Goal: Obtain resource: Download file/media

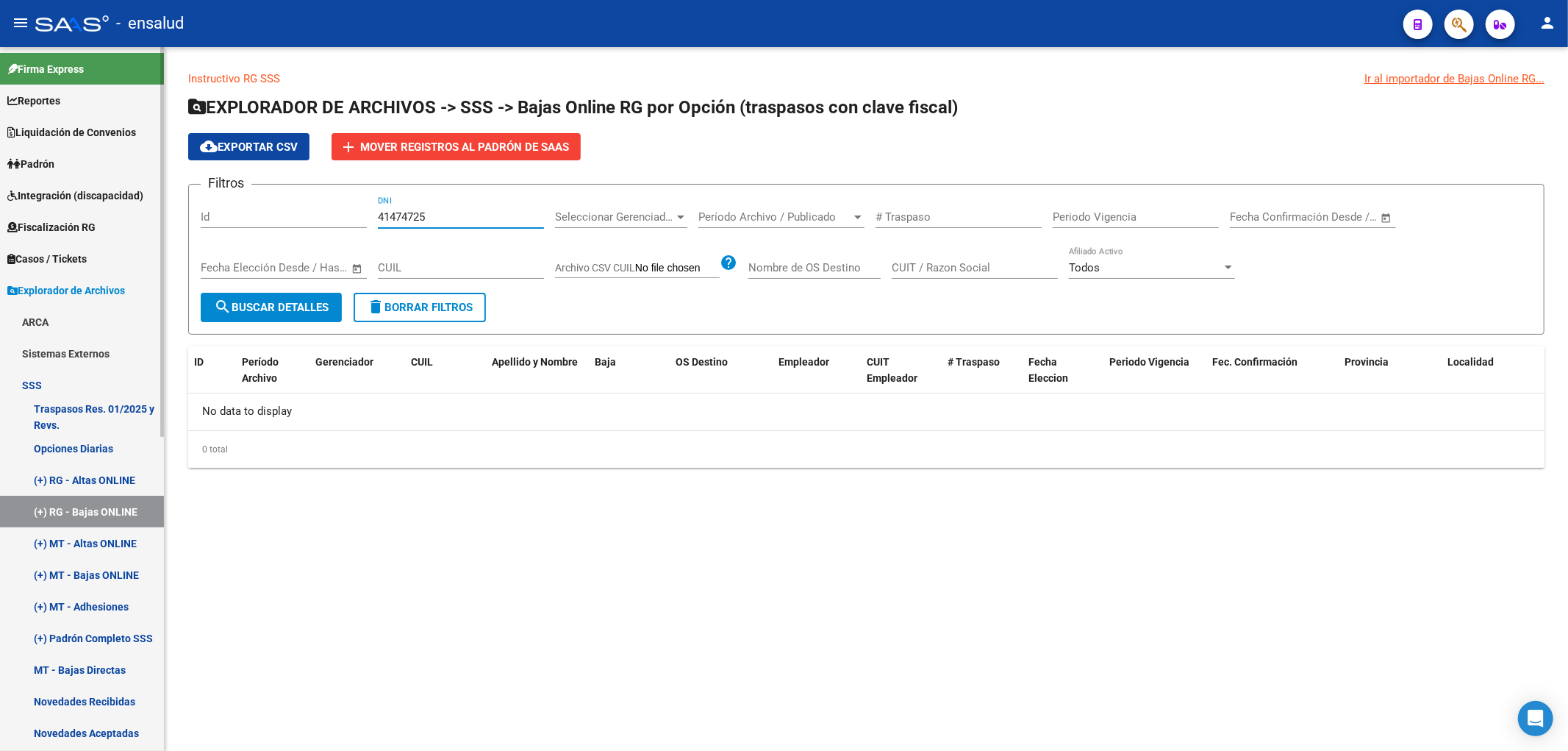
click at [32, 158] on span "Padrón" at bounding box center [30, 164] width 47 height 17
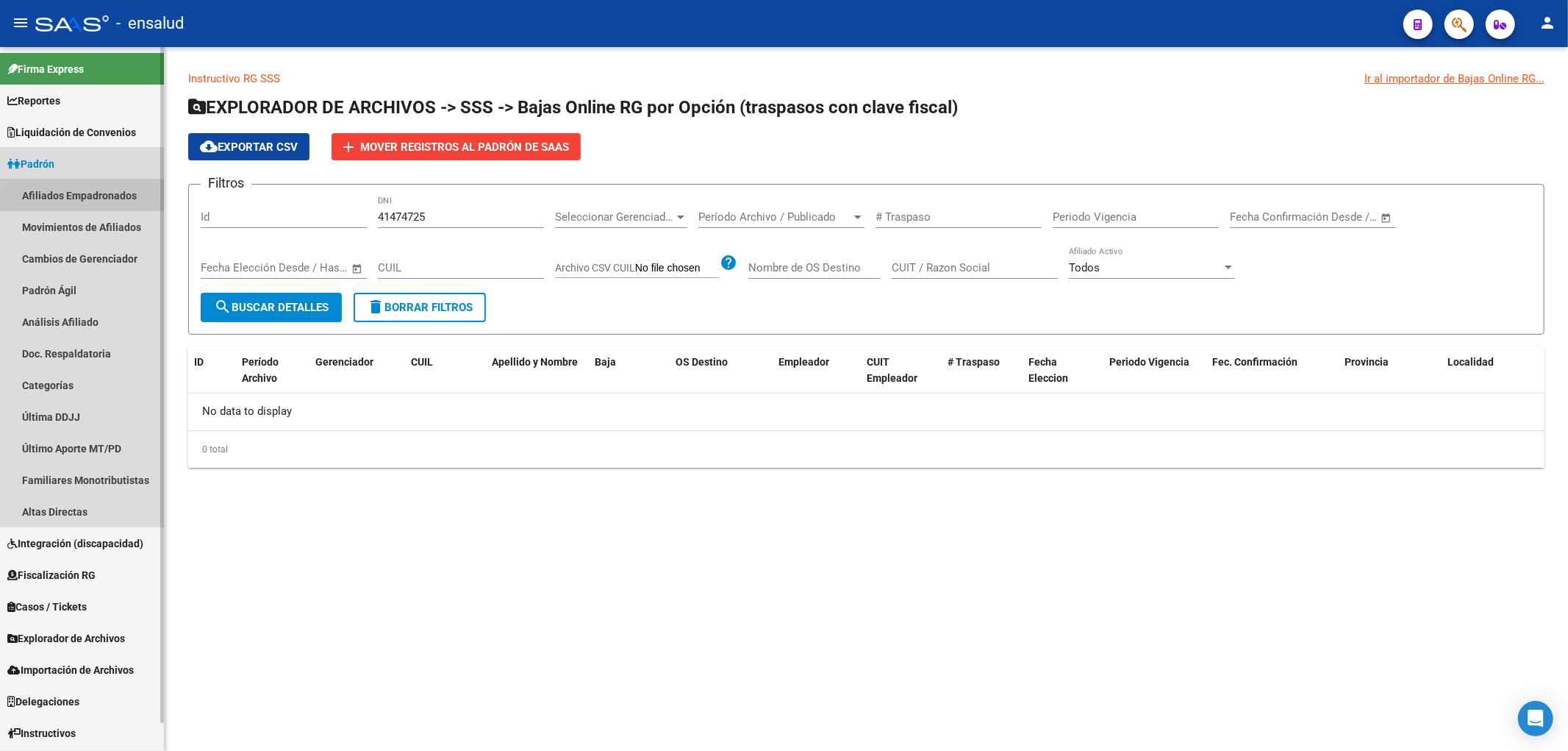
click at [82, 195] on link "Afiliados Empadronados" at bounding box center [82, 195] width 164 height 31
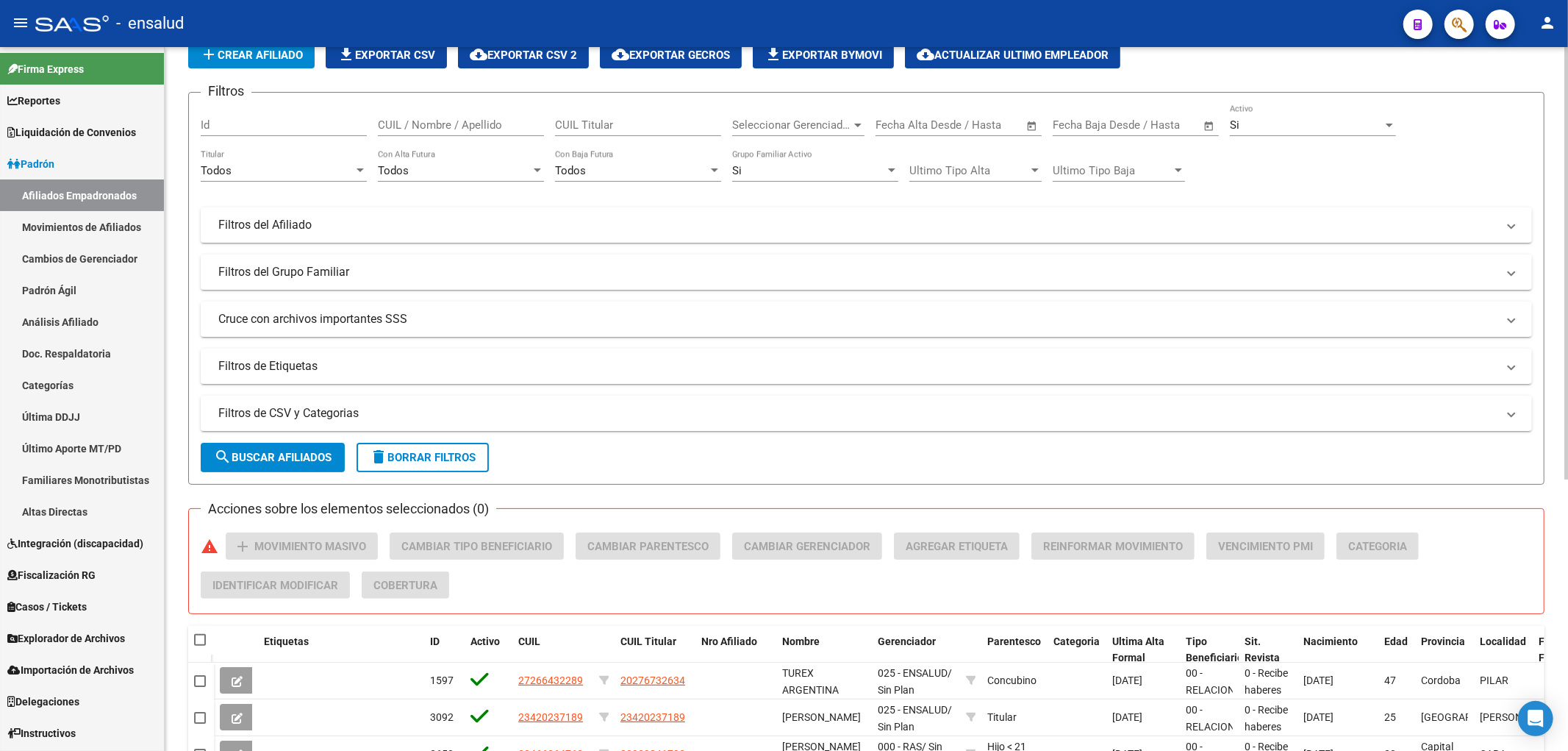
scroll to position [393, 0]
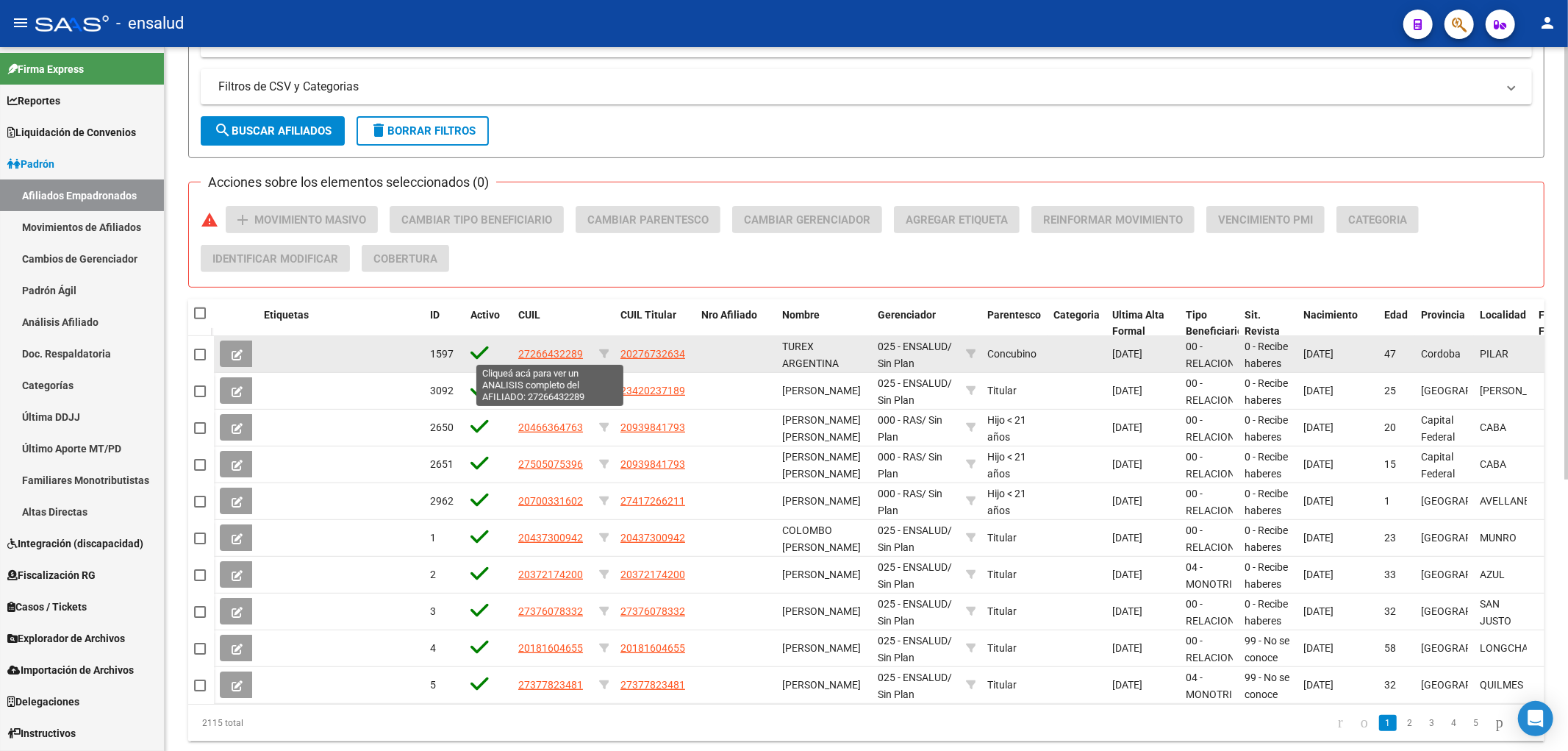
click at [550, 353] on span "27266432289" at bounding box center [551, 353] width 64 height 12
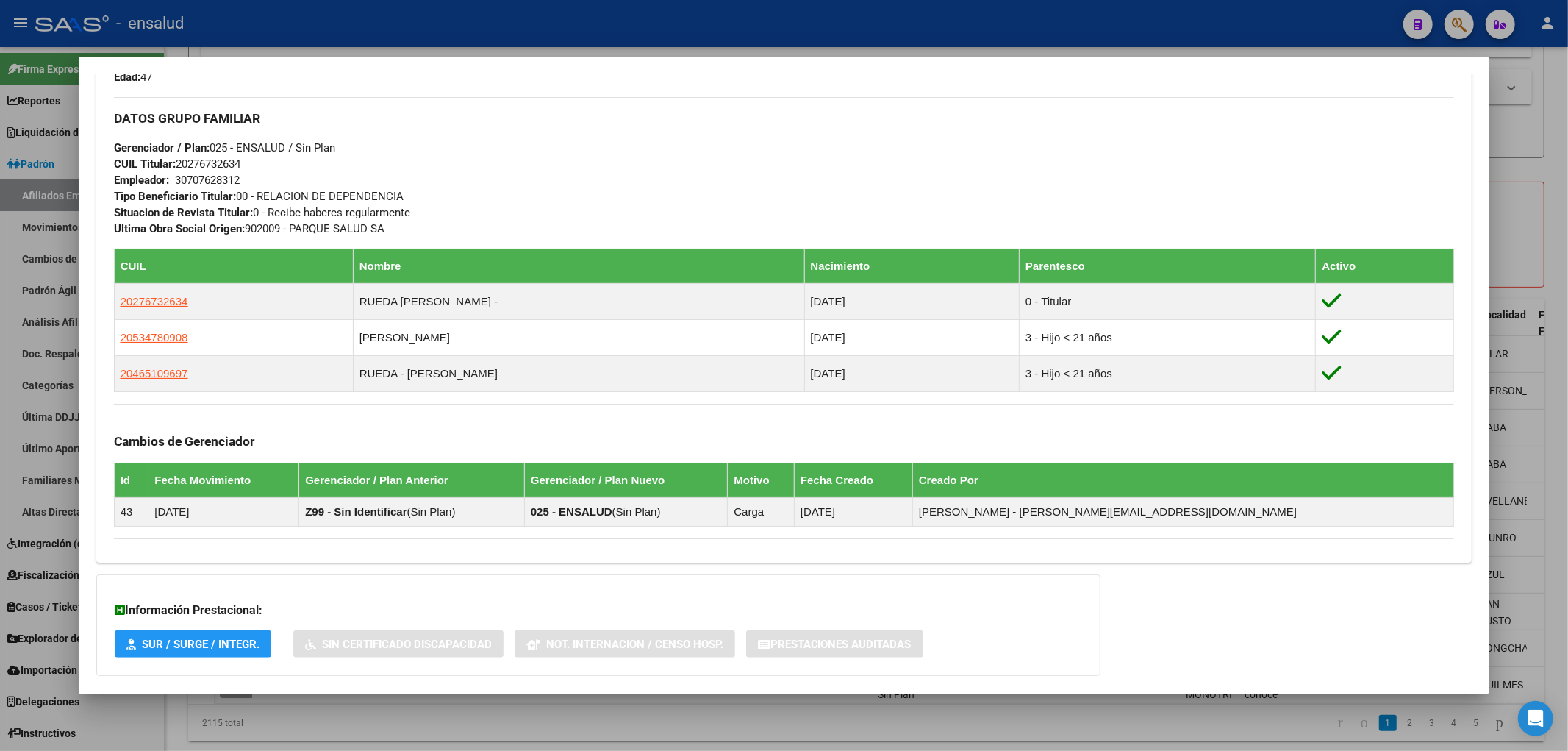
scroll to position [769, 0]
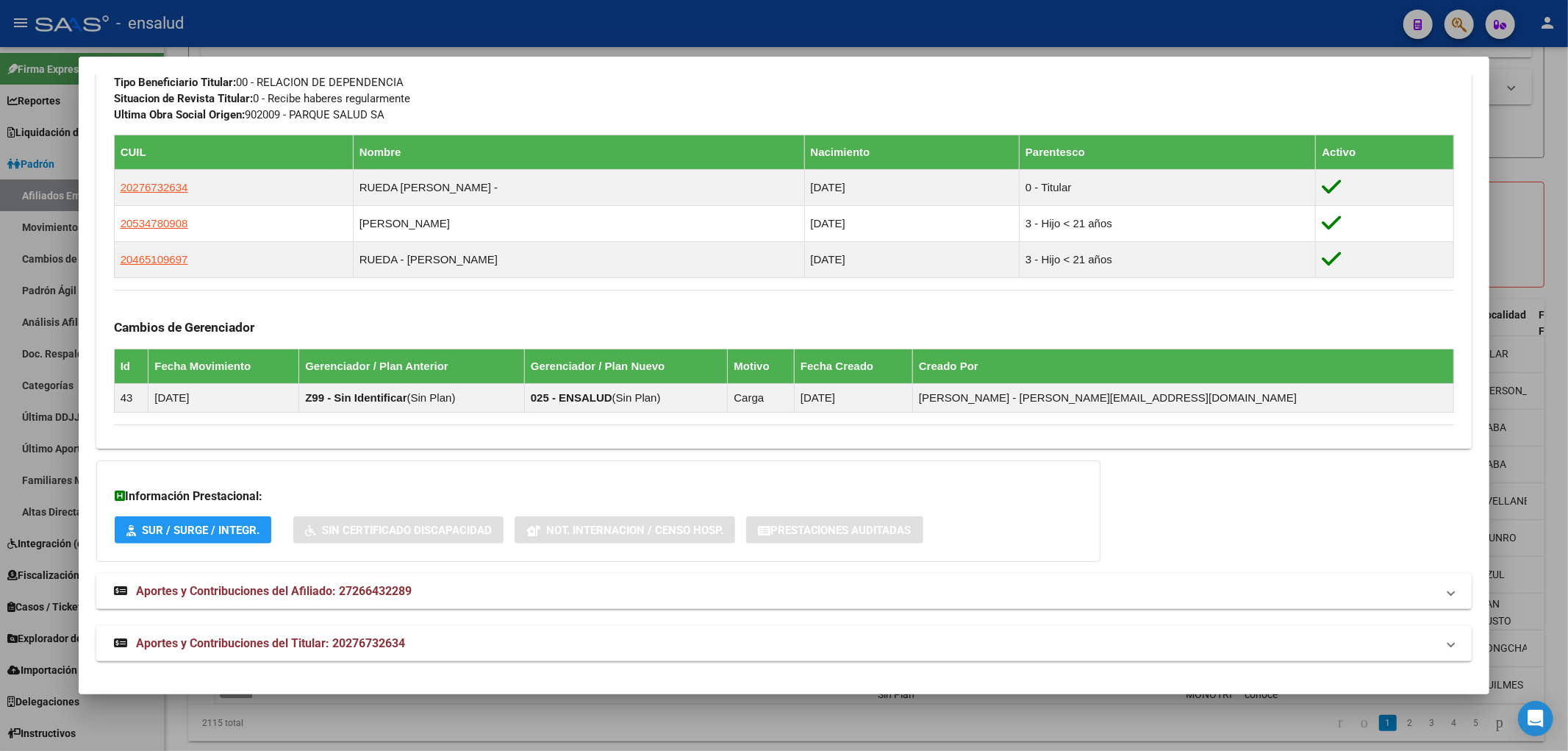
click at [627, 722] on div at bounding box center [784, 375] width 1568 height 751
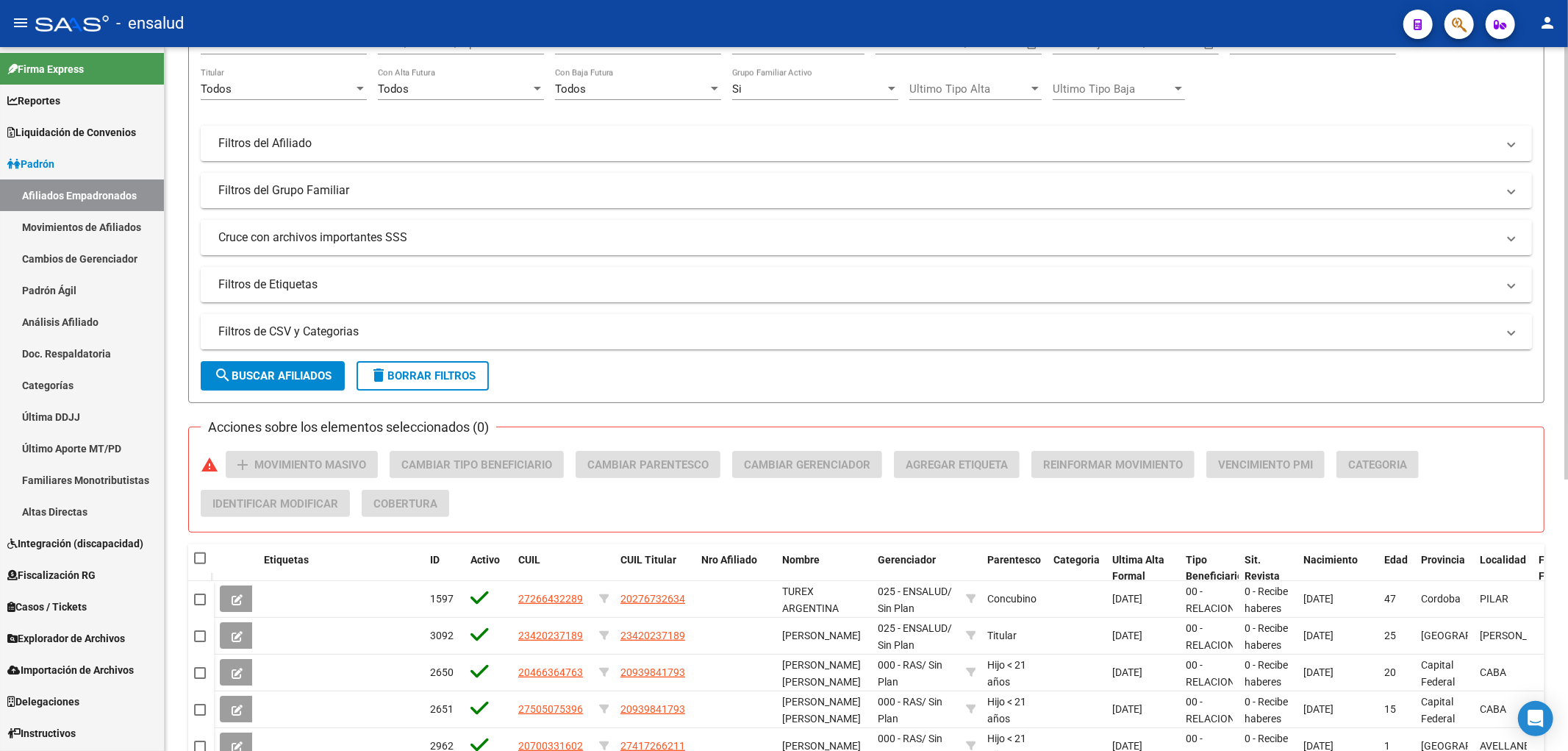
scroll to position [0, 0]
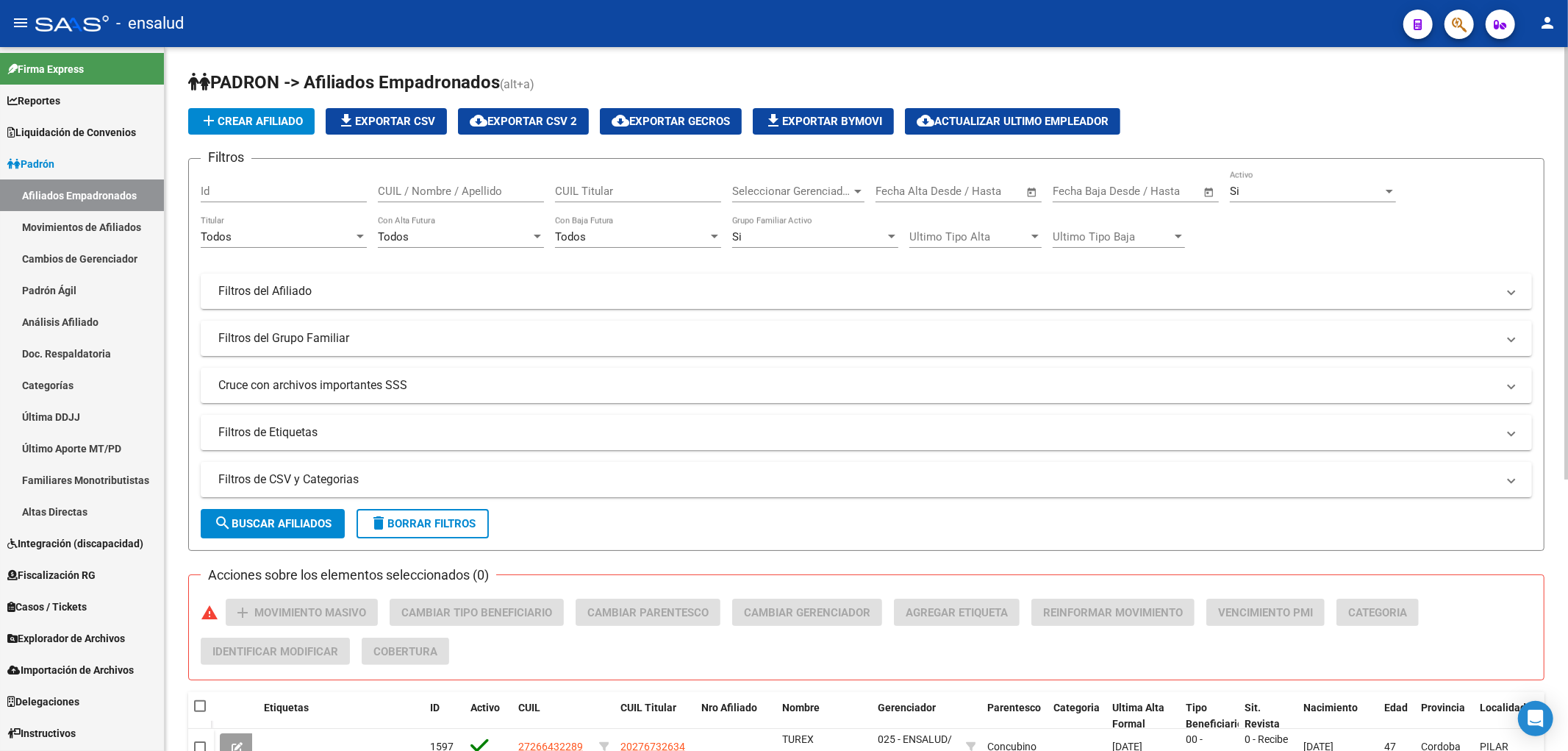
click at [799, 188] on span "Seleccionar Gerenciador" at bounding box center [791, 191] width 119 height 13
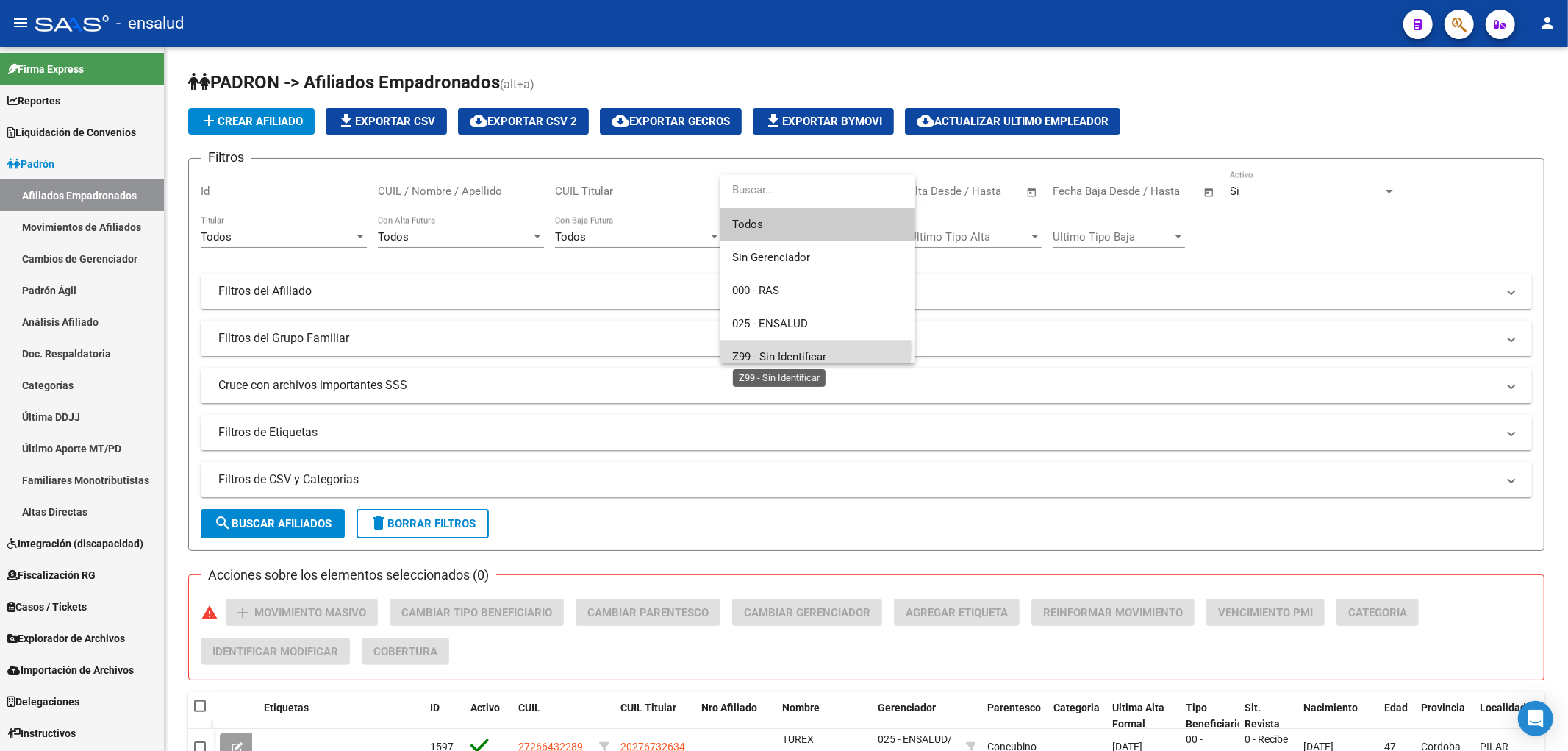
click at [806, 350] on span "Z99 - Sin Identificar" at bounding box center [779, 357] width 94 height 13
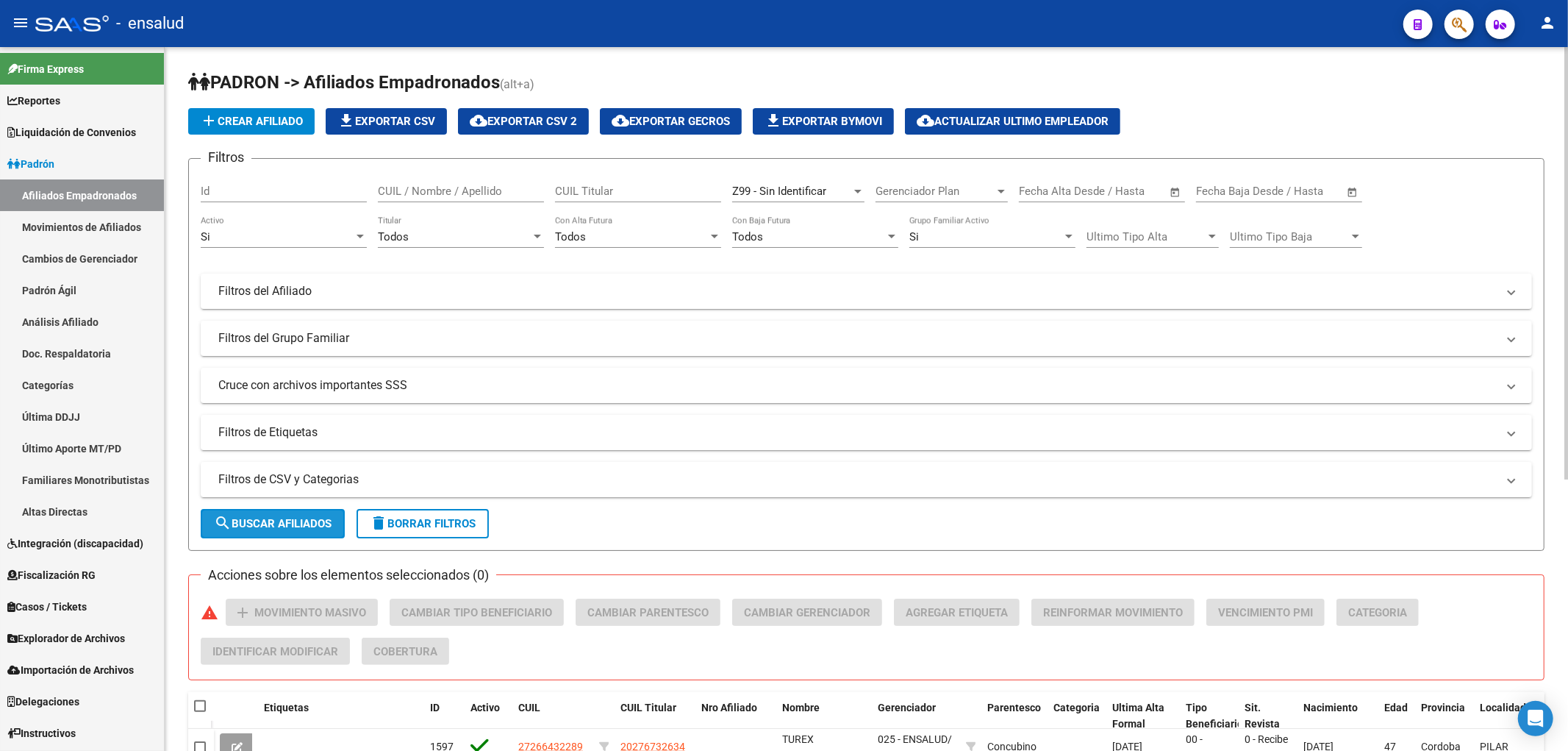
click at [311, 518] on span "search Buscar Afiliados" at bounding box center [273, 523] width 118 height 13
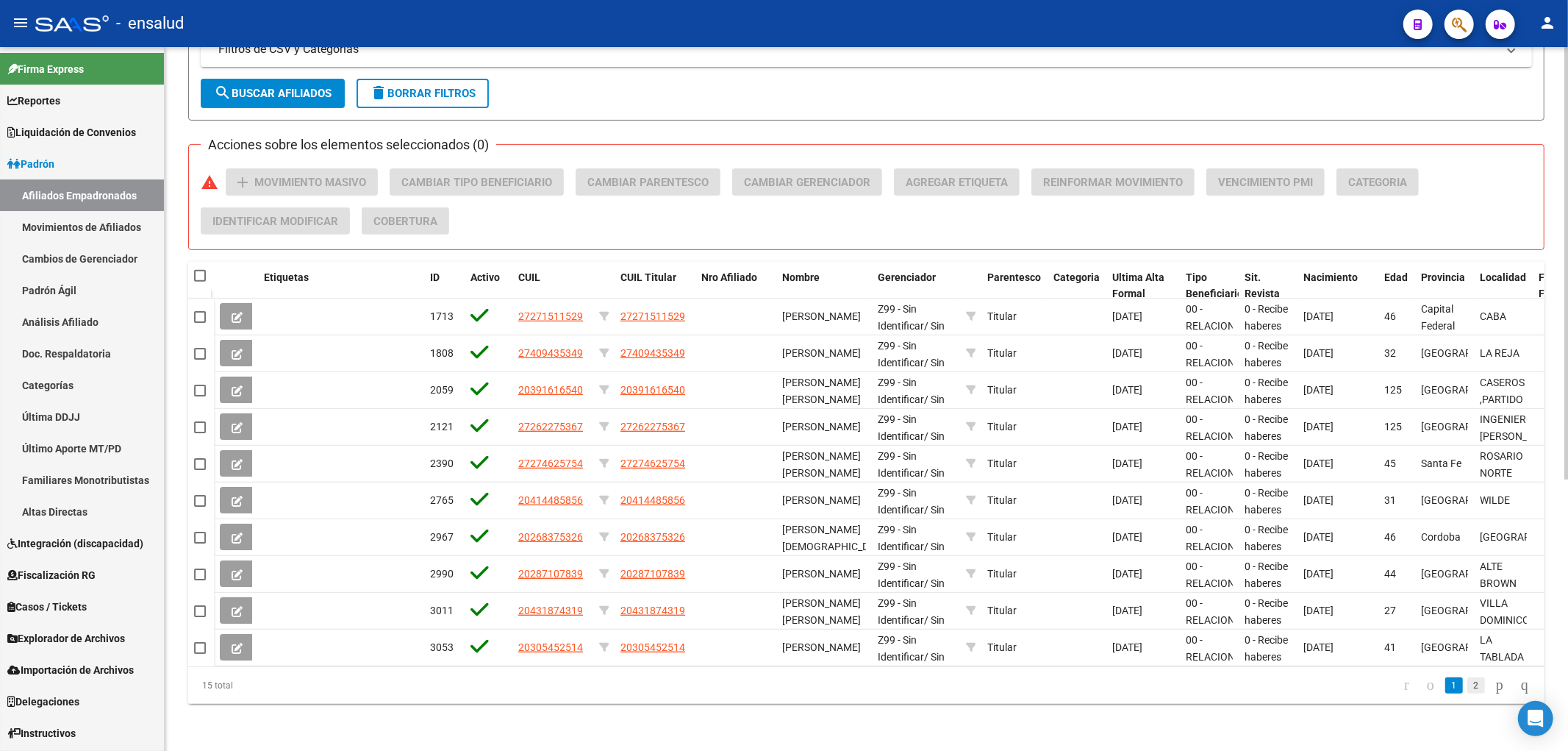
click at [1468, 692] on link "2" at bounding box center [1476, 686] width 18 height 17
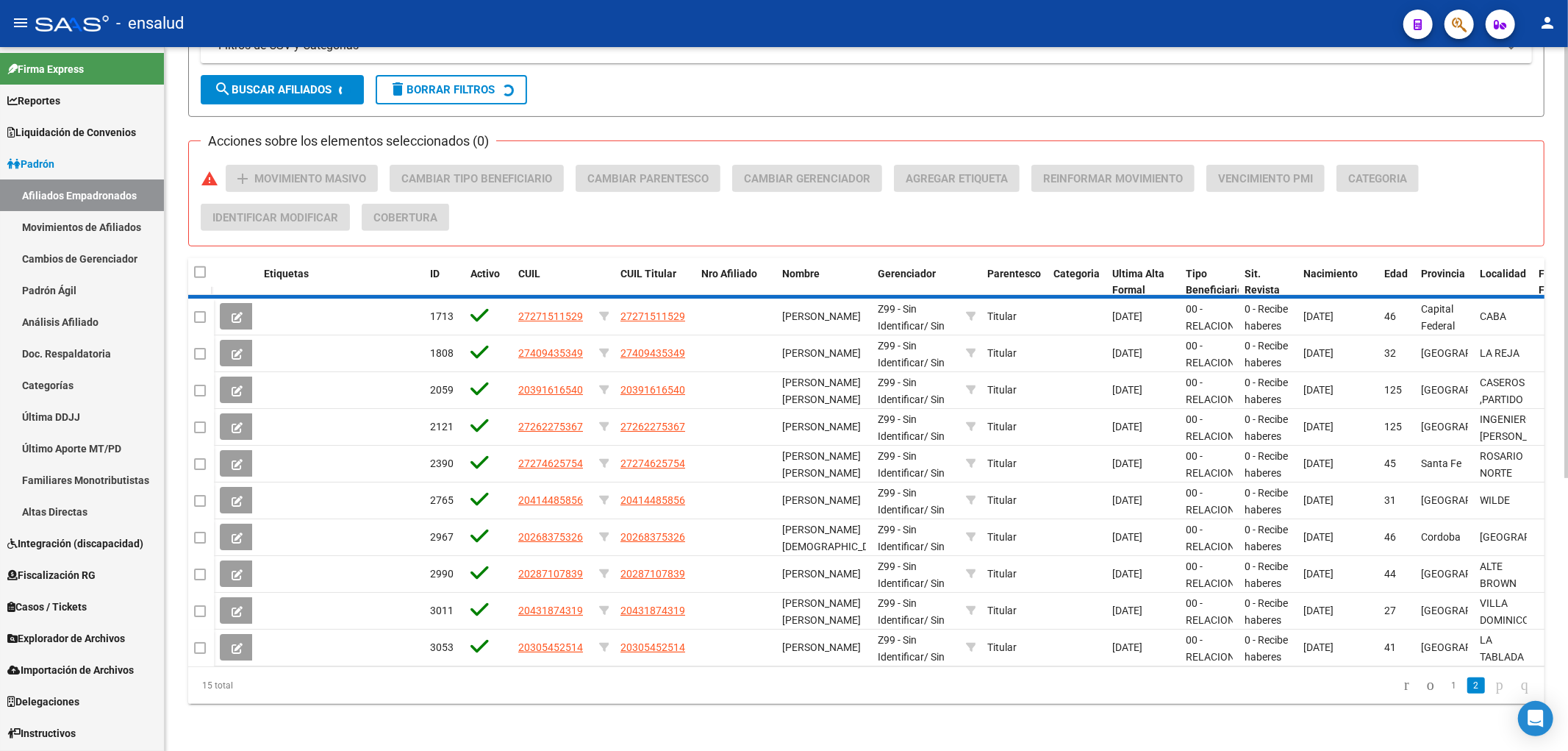
scroll to position [259, 0]
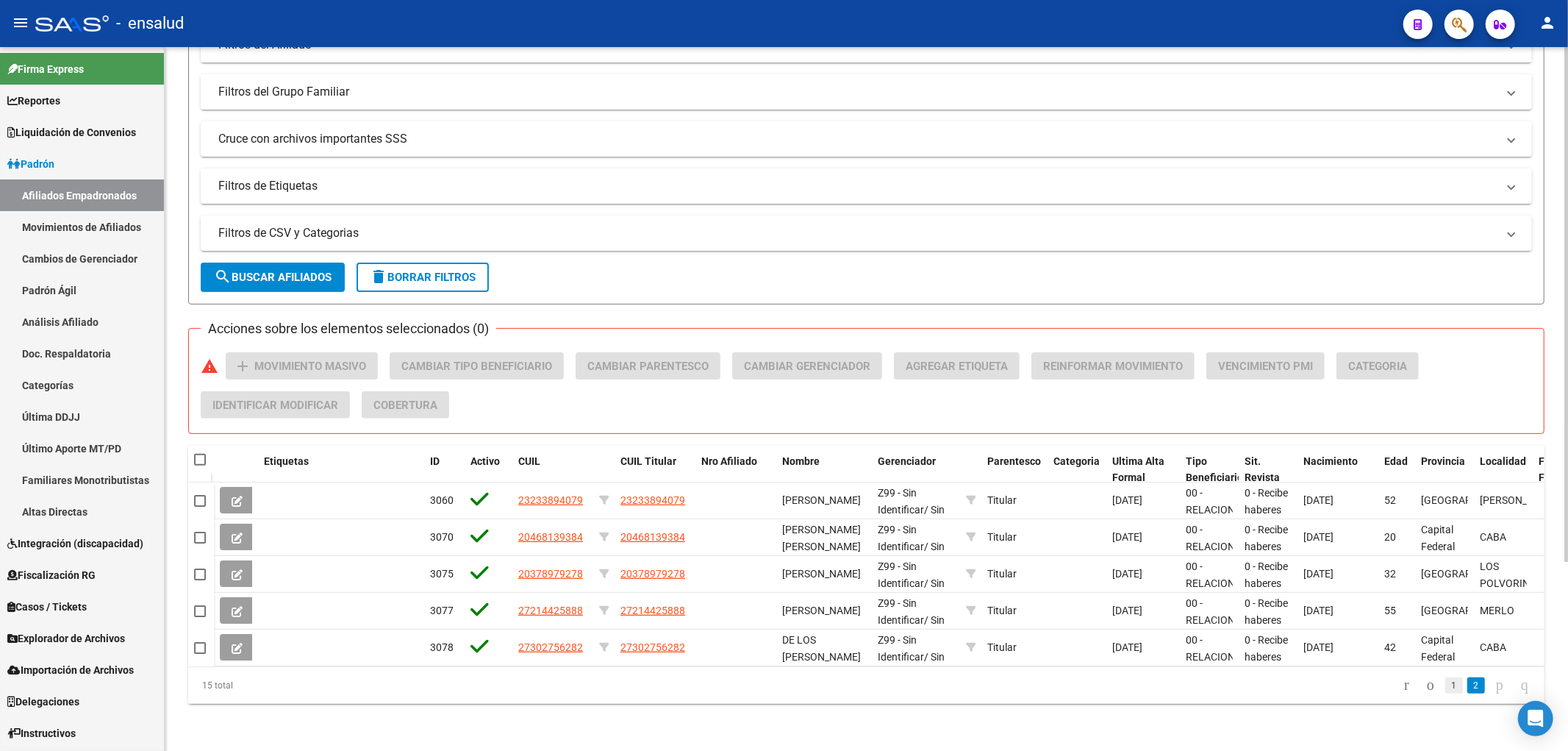
click at [1445, 686] on link "1" at bounding box center [1454, 686] width 18 height 17
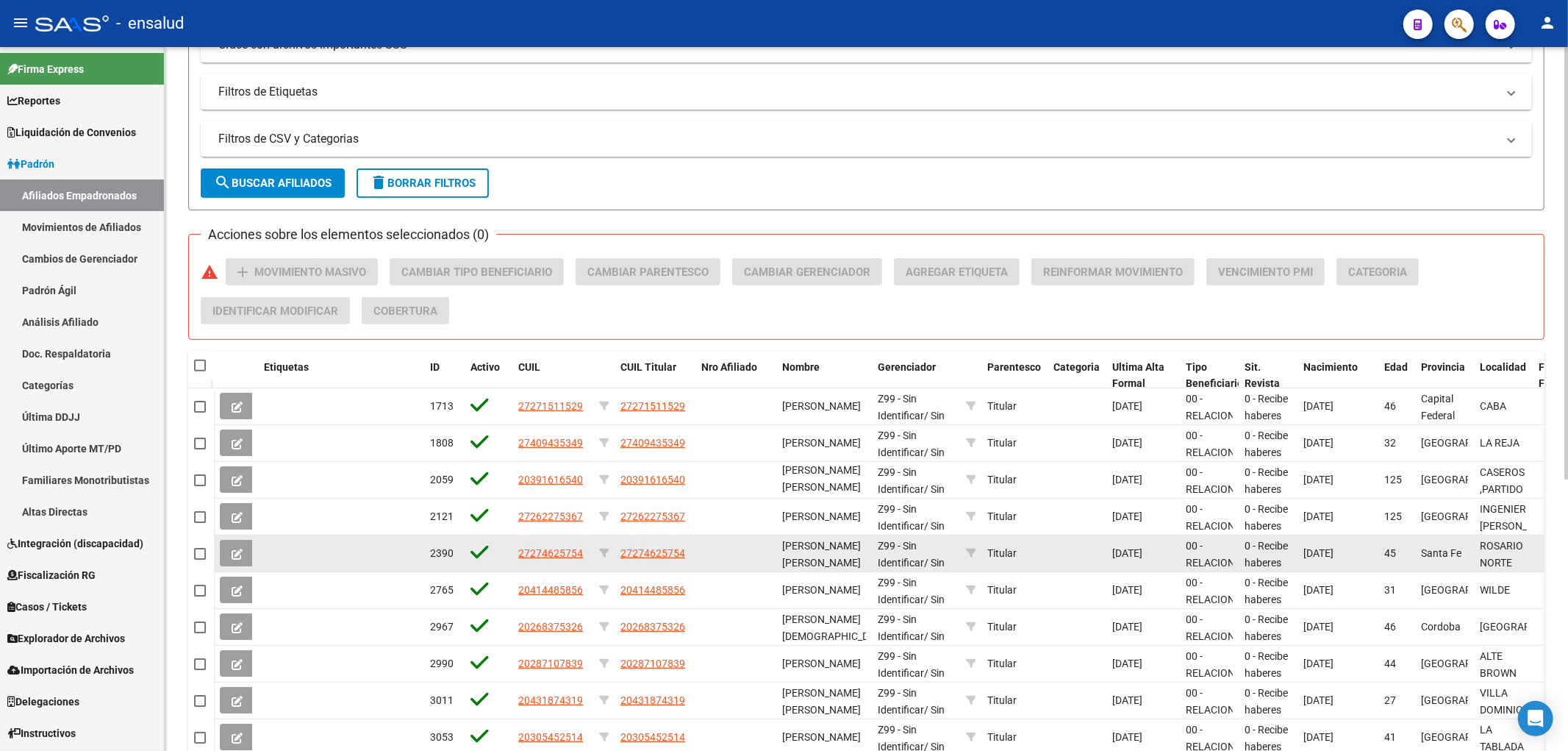
scroll to position [442, 0]
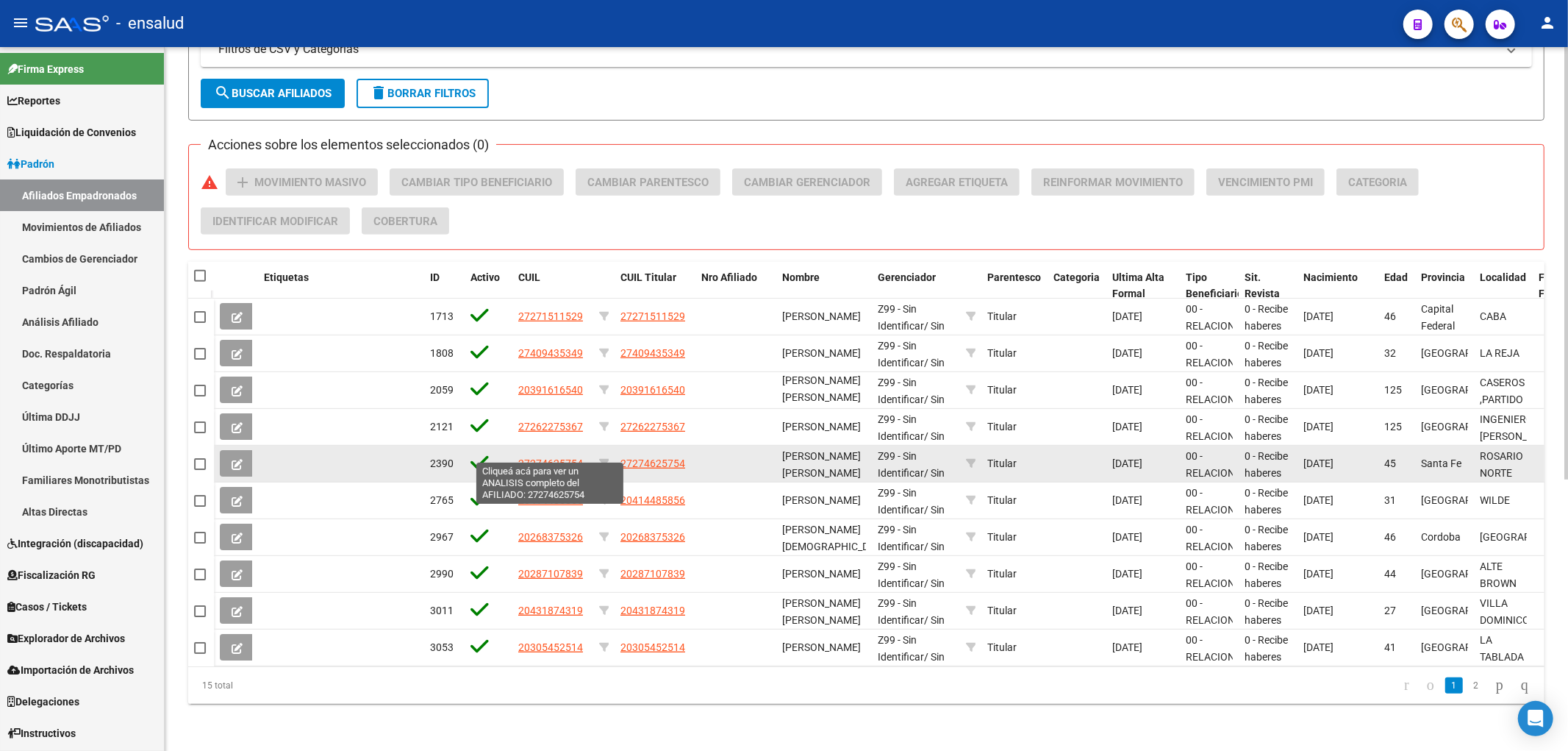
click at [568, 457] on span "27274625754" at bounding box center [551, 463] width 64 height 12
type textarea "27274625754"
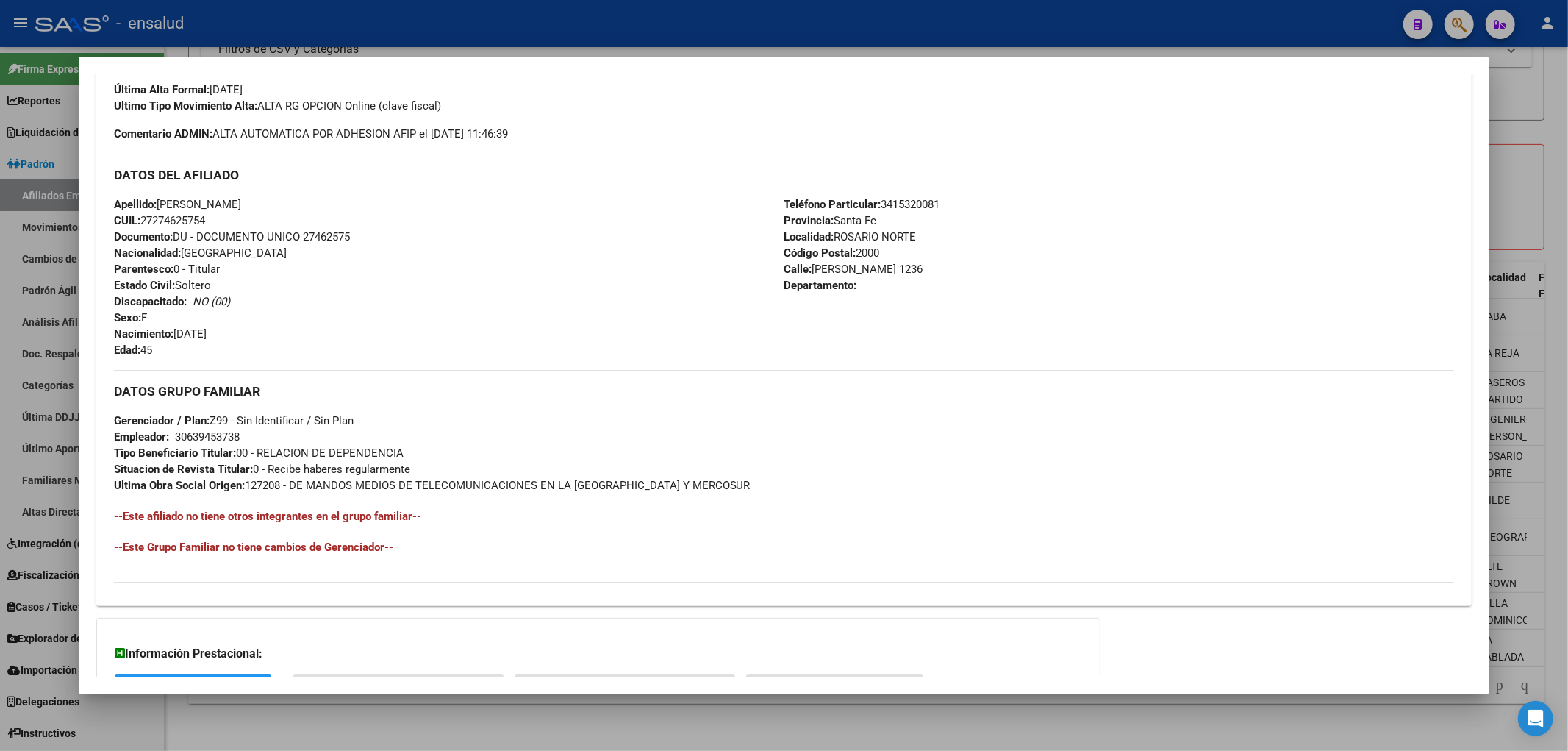
scroll to position [532, 0]
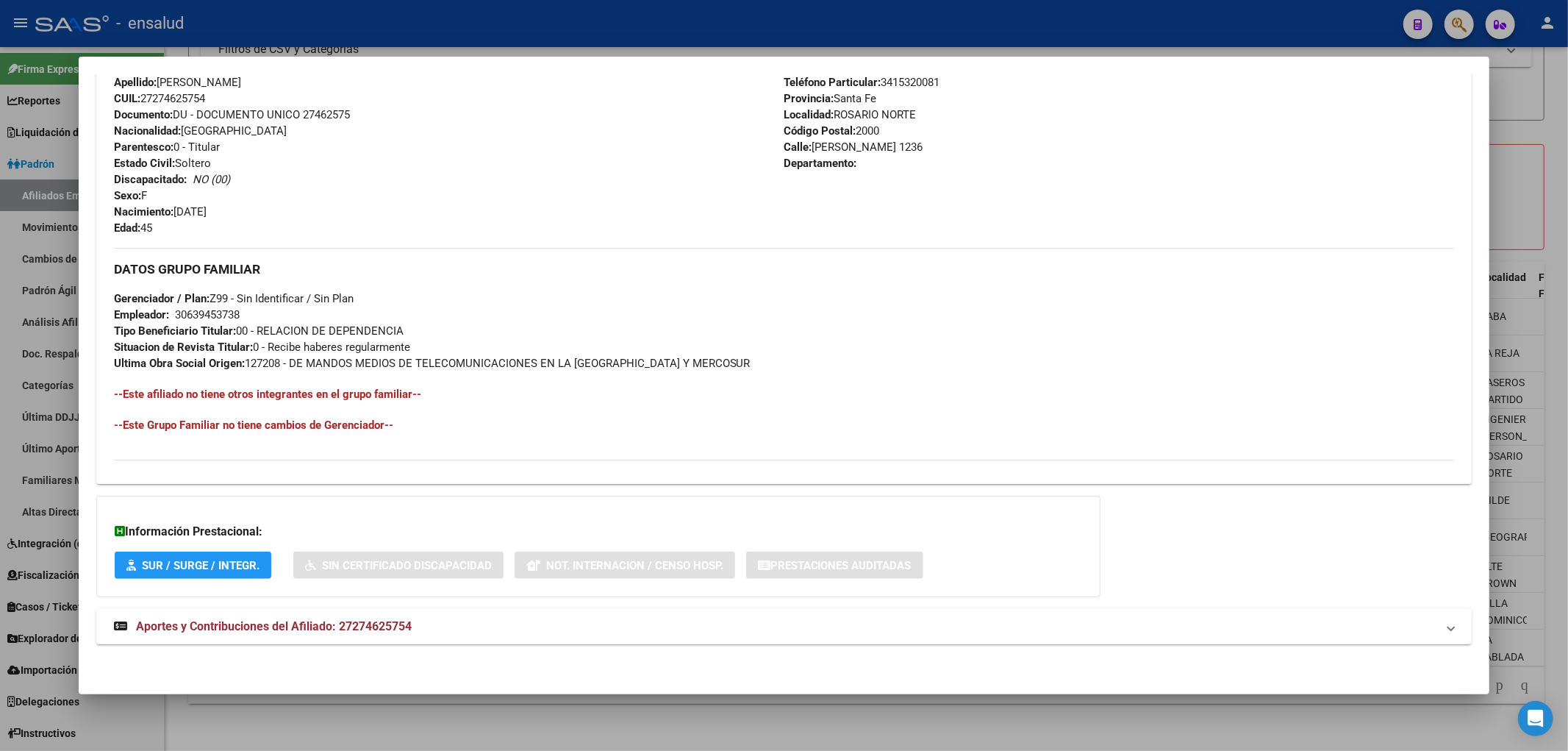
click at [386, 615] on mat-expansion-panel-header "Aportes y Contribuciones del Afiliado: 27274625754" at bounding box center [785, 627] width 1376 height 35
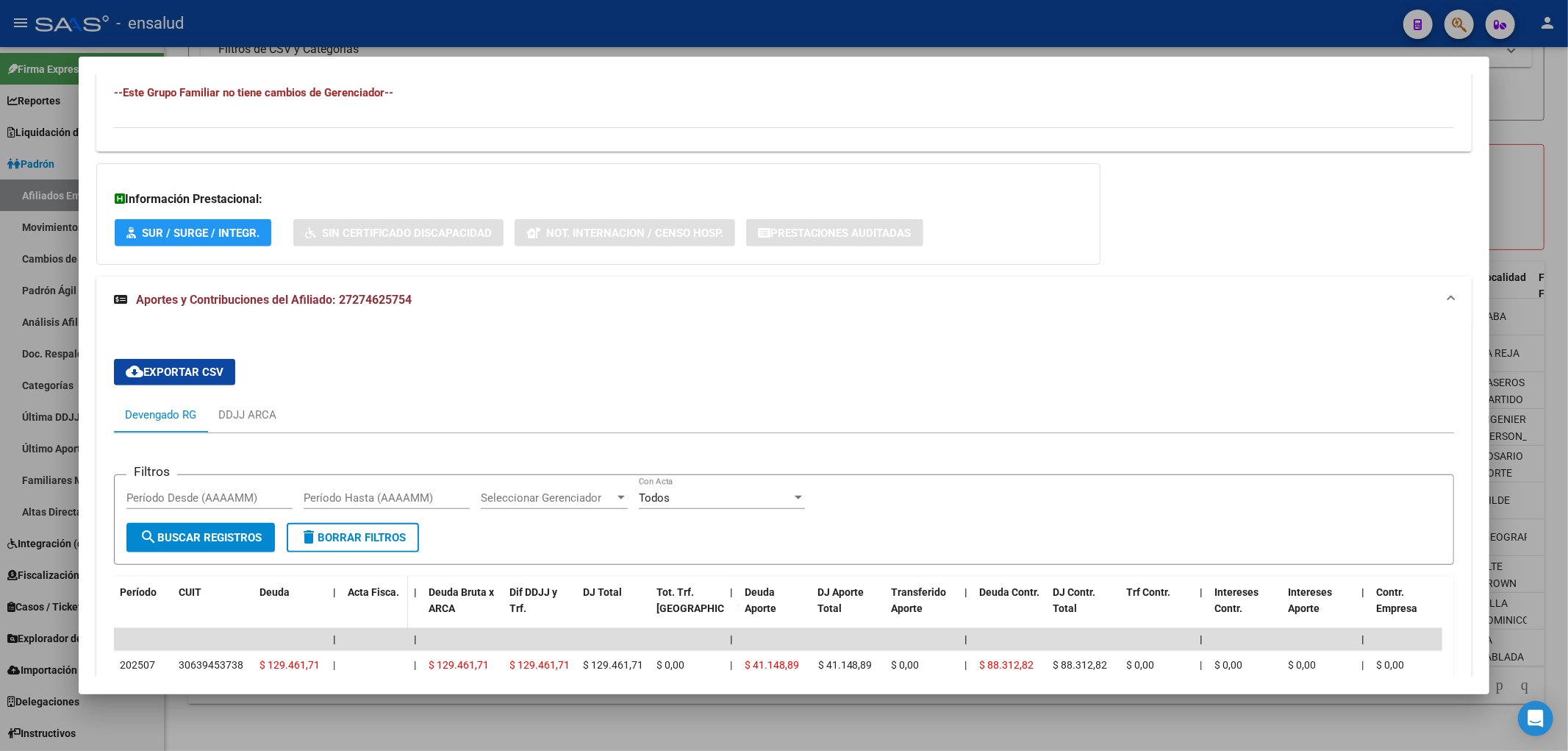
scroll to position [989, 0]
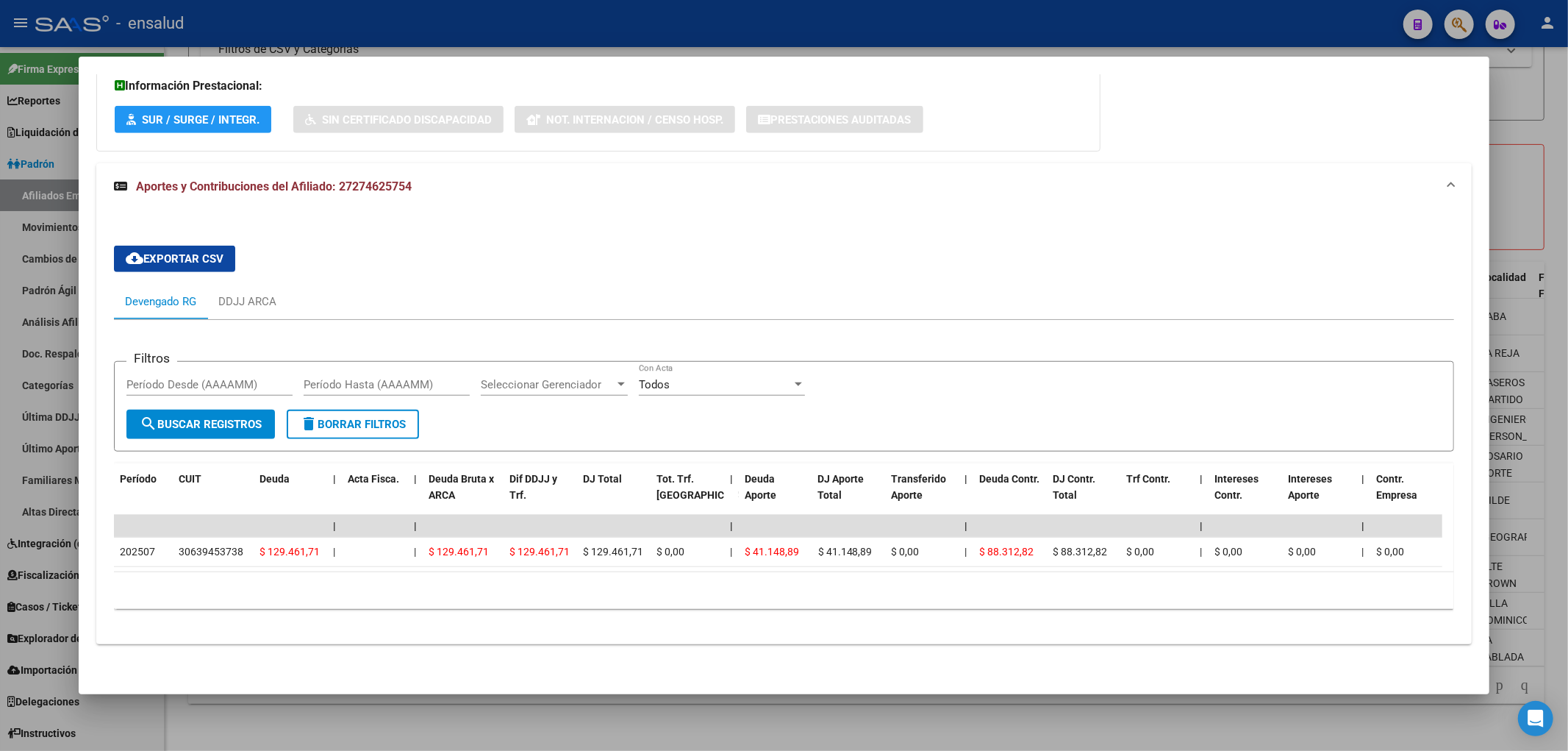
click at [1043, 730] on div at bounding box center [784, 375] width 1568 height 751
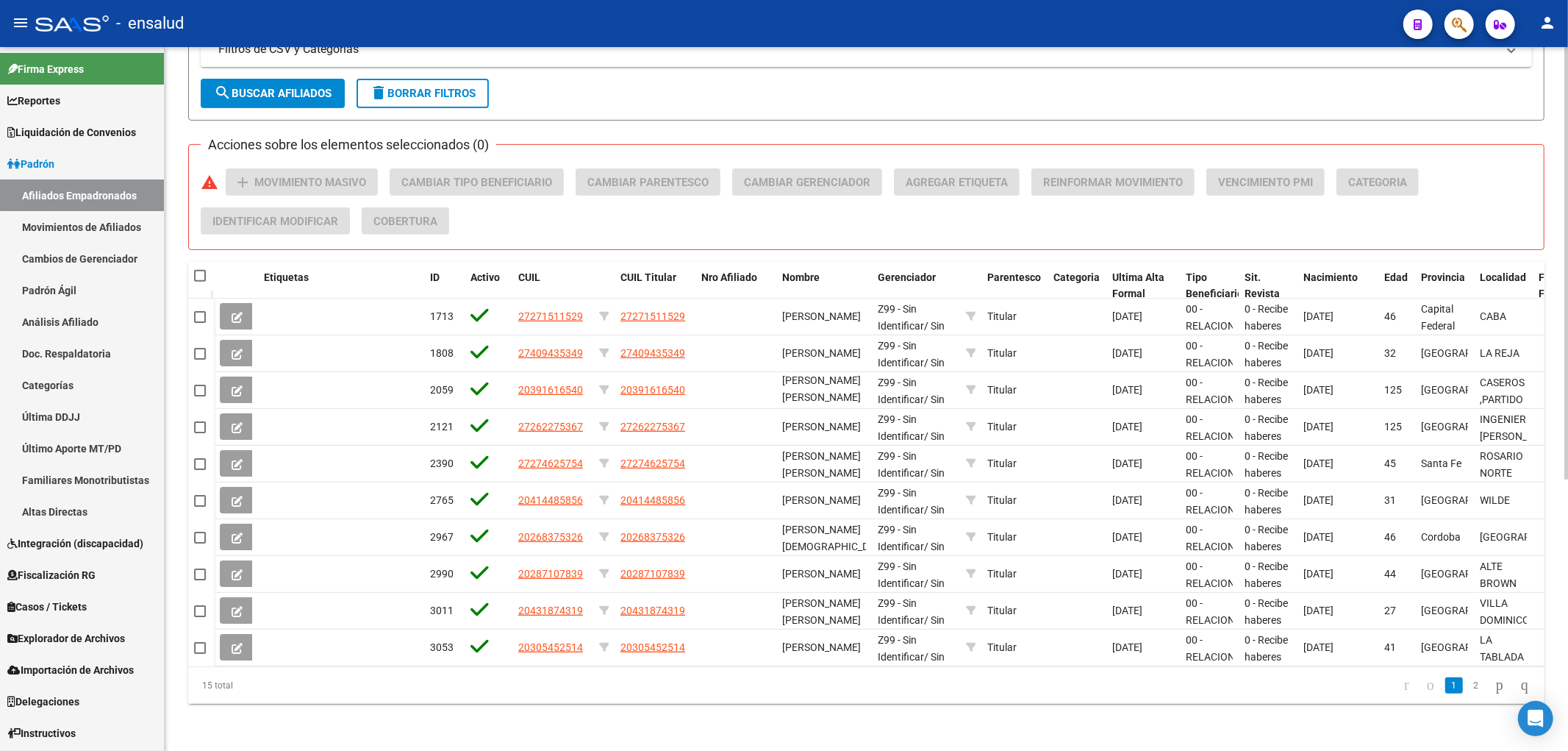
scroll to position [196, 0]
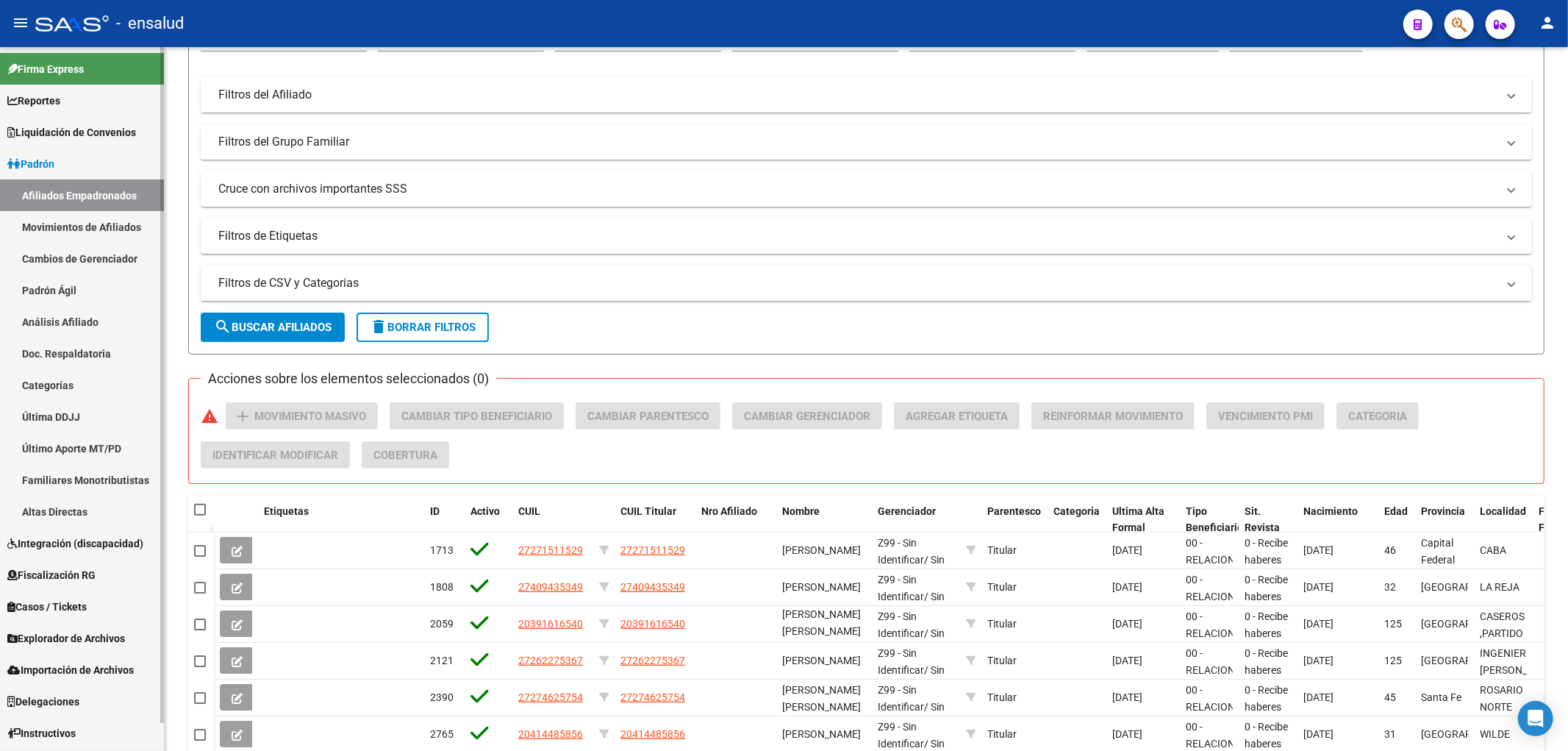
click at [68, 197] on link "Afiliados Empadronados" at bounding box center [82, 195] width 164 height 31
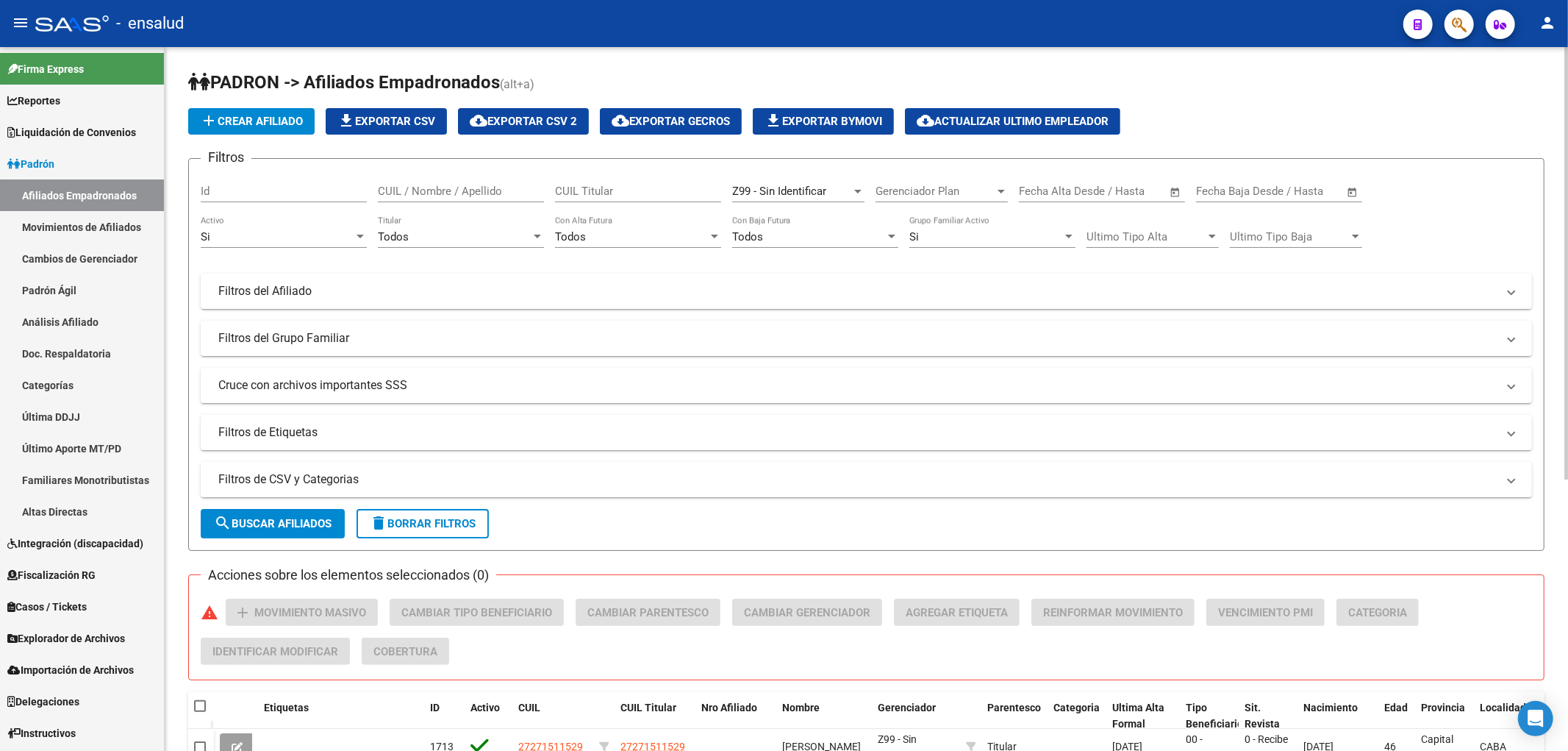
click at [766, 183] on div "Z99 - Sin Identificar Seleccionar Gerenciador" at bounding box center [799, 186] width 133 height 31
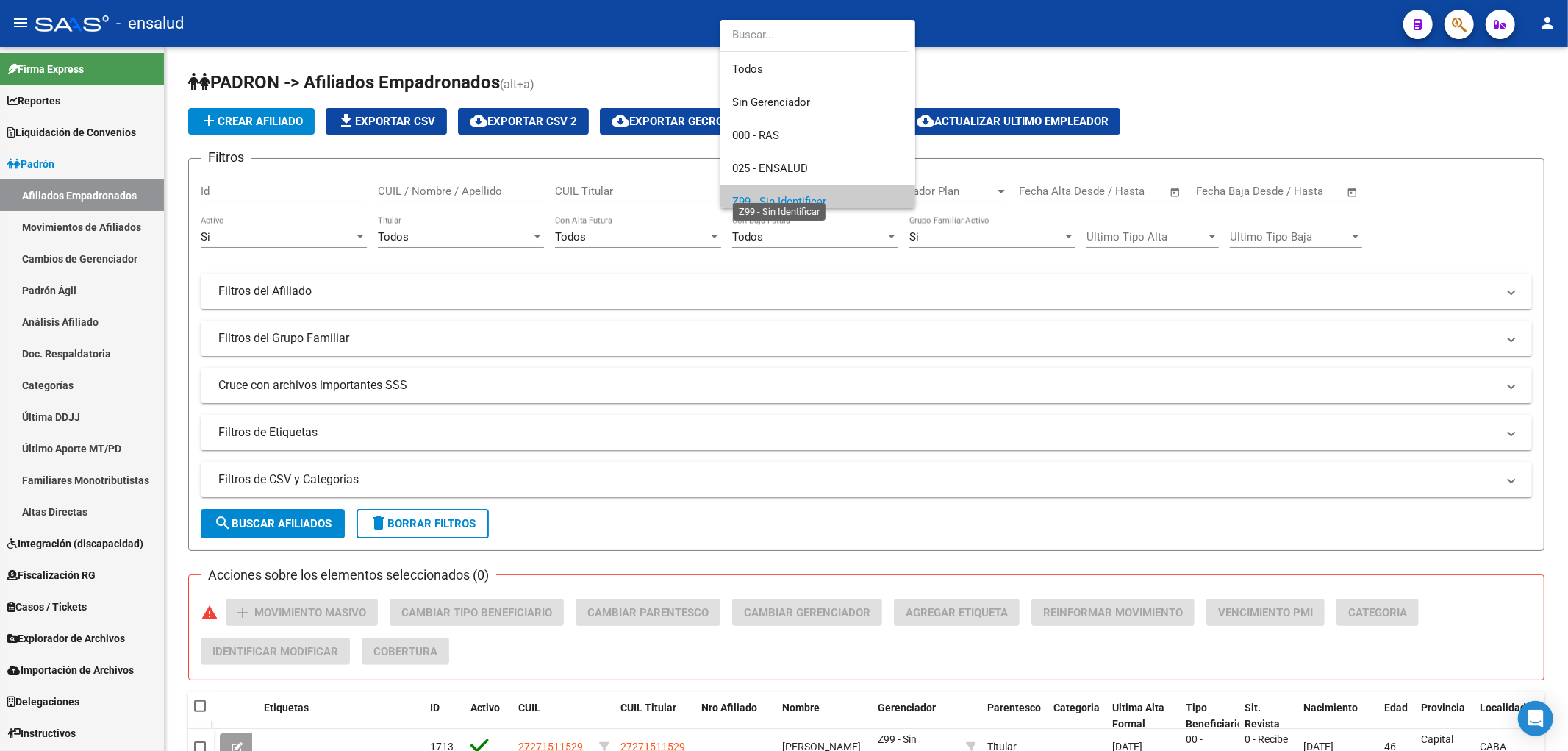
scroll to position [10, 0]
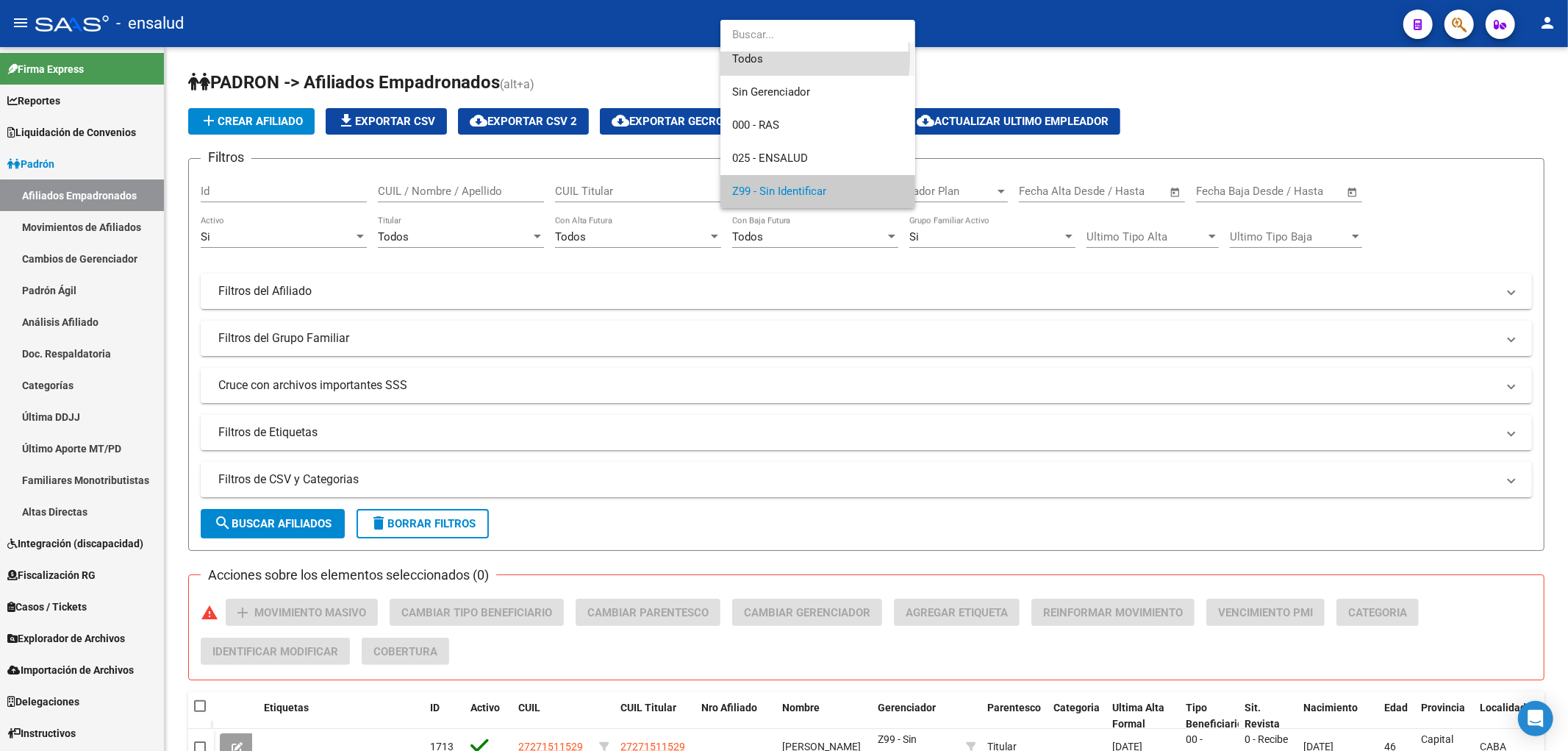
click at [781, 56] on span "Todos" at bounding box center [818, 59] width 171 height 33
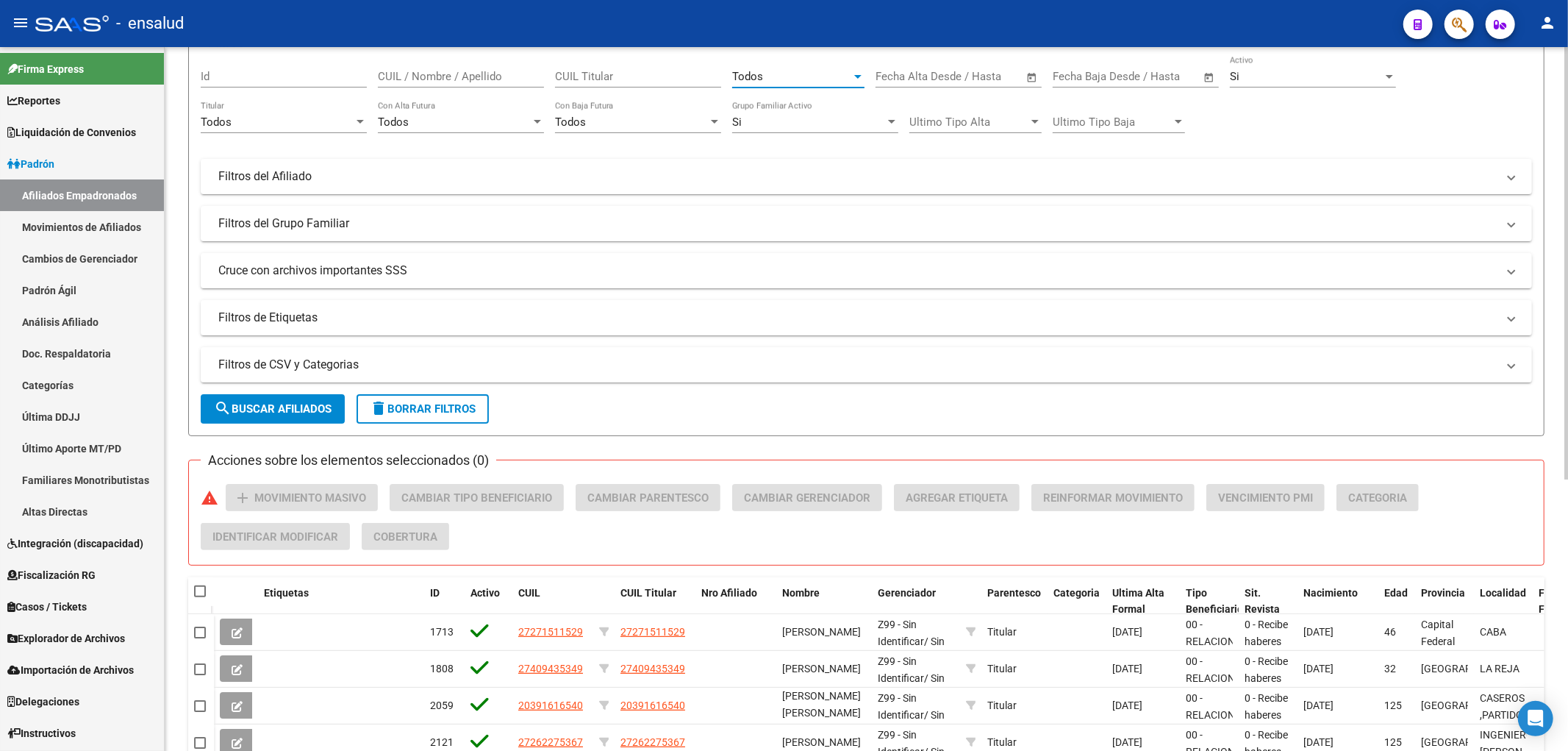
scroll to position [0, 0]
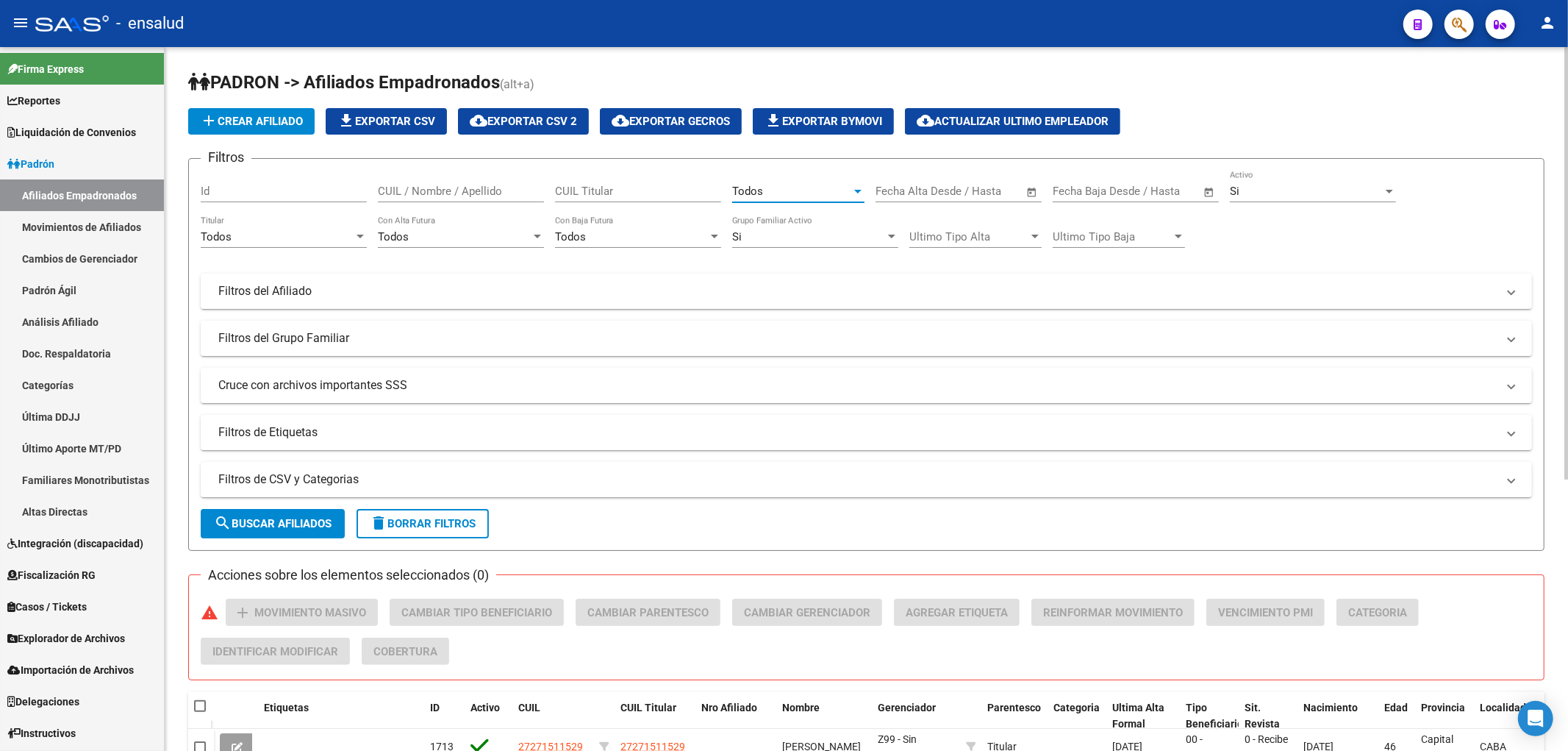
click at [580, 194] on input "CUIL Titular" at bounding box center [638, 191] width 166 height 13
click at [428, 194] on input "CUIL / Nombre / Apellido" at bounding box center [461, 191] width 166 height 13
click at [453, 193] on input "CUIL / Nombre / Apellido" at bounding box center [461, 191] width 166 height 13
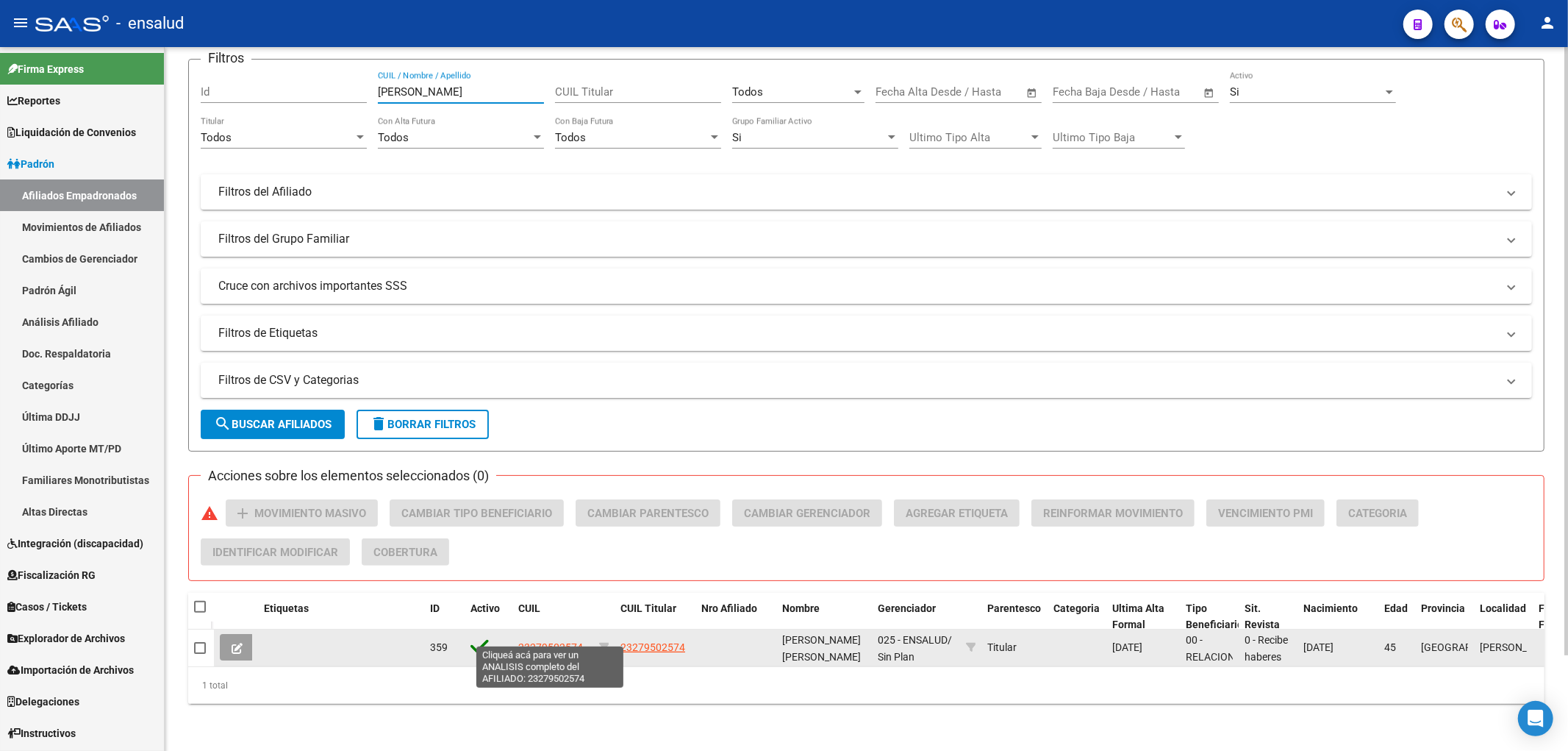
type input "[PERSON_NAME]"
click at [537, 641] on span "23279502574" at bounding box center [551, 647] width 64 height 12
type textarea "23279502574"
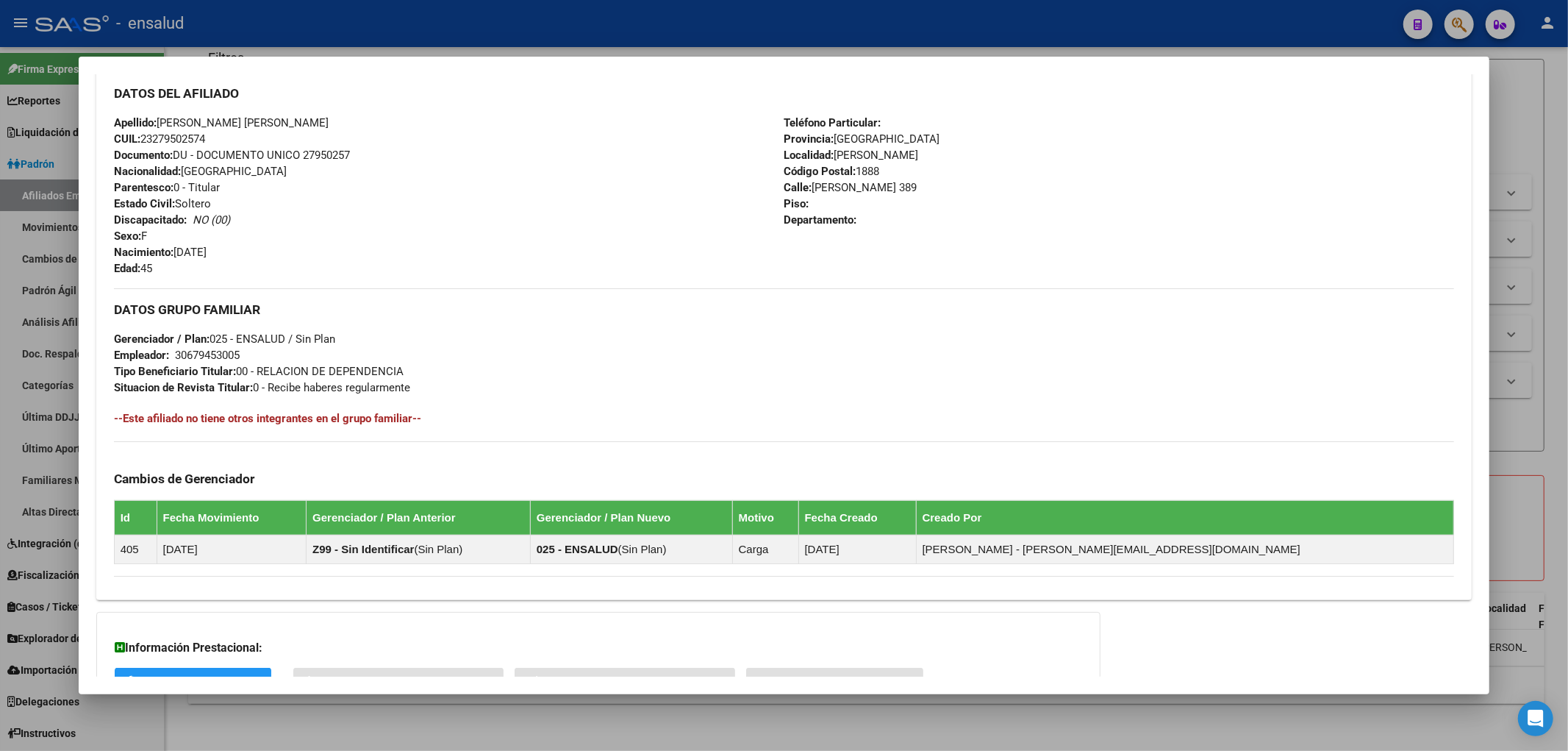
scroll to position [607, 0]
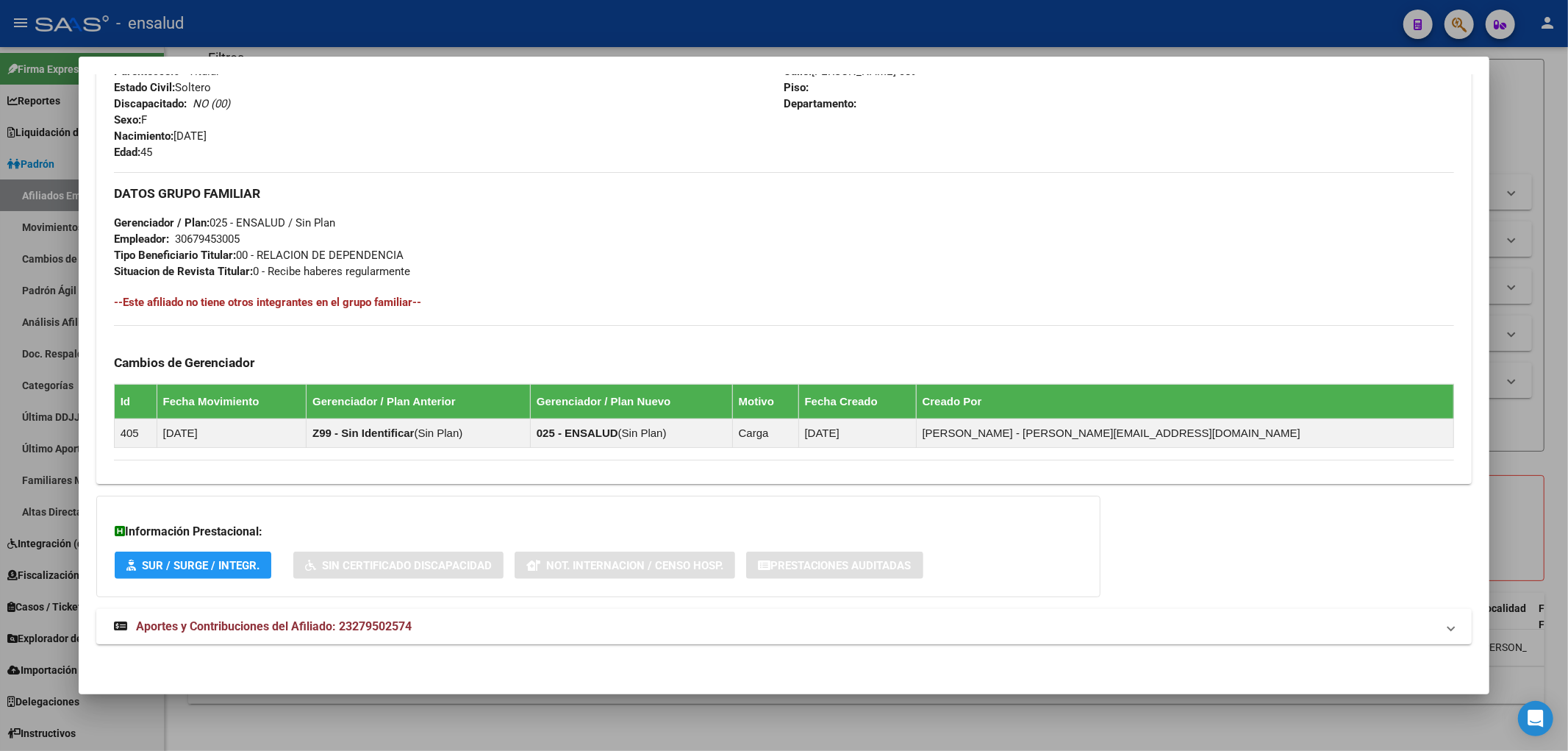
click at [323, 629] on span "Aportes y Contribuciones del Afiliado: 23279502574" at bounding box center [274, 626] width 275 height 14
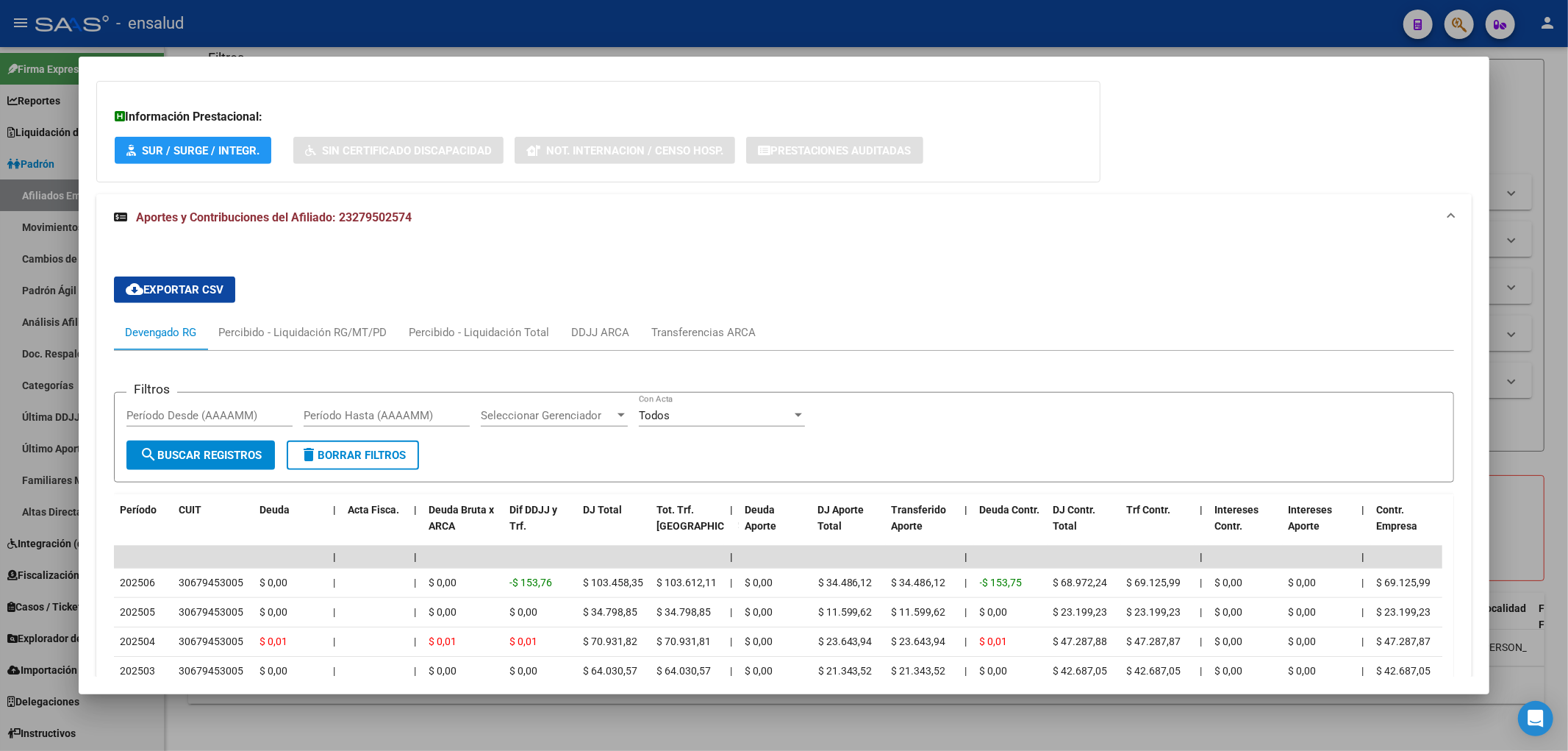
scroll to position [1103, 0]
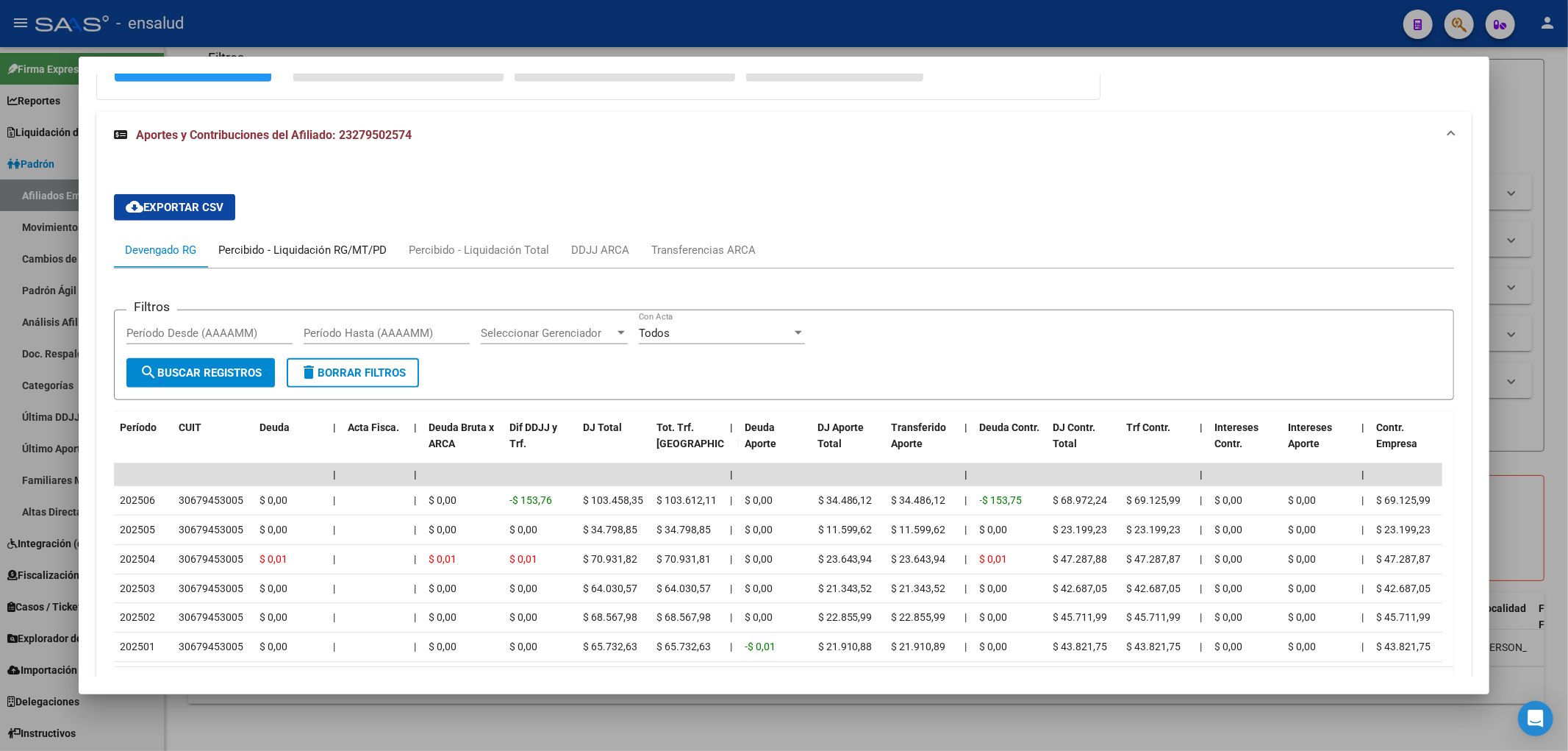
click at [247, 242] on div "Percibido - Liquidación RG/MT/PD" at bounding box center [302, 251] width 169 height 17
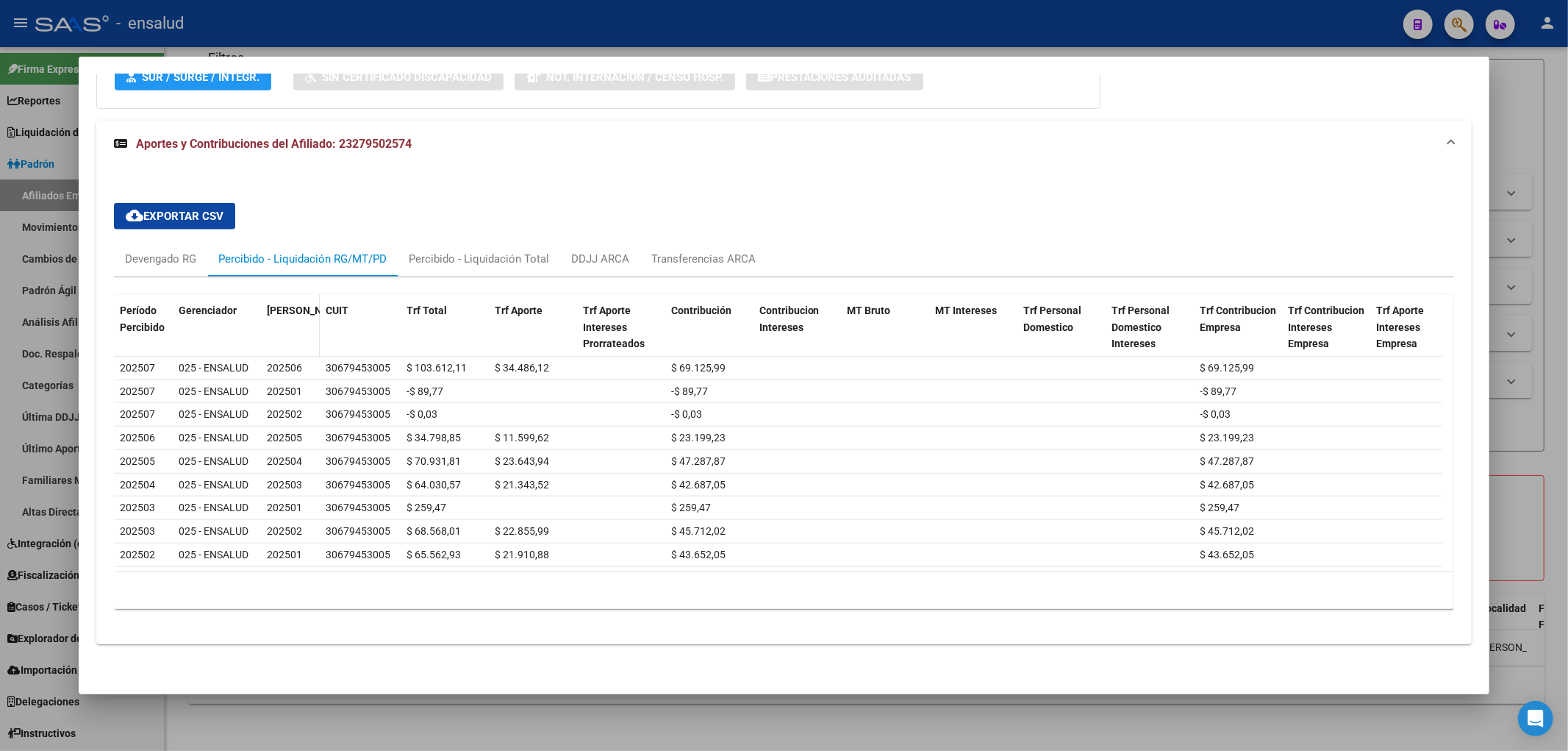
click at [295, 313] on span "[PERSON_NAME]" at bounding box center [307, 310] width 79 height 12
click at [522, 255] on div "Percibido - Liquidación Total" at bounding box center [479, 259] width 140 height 17
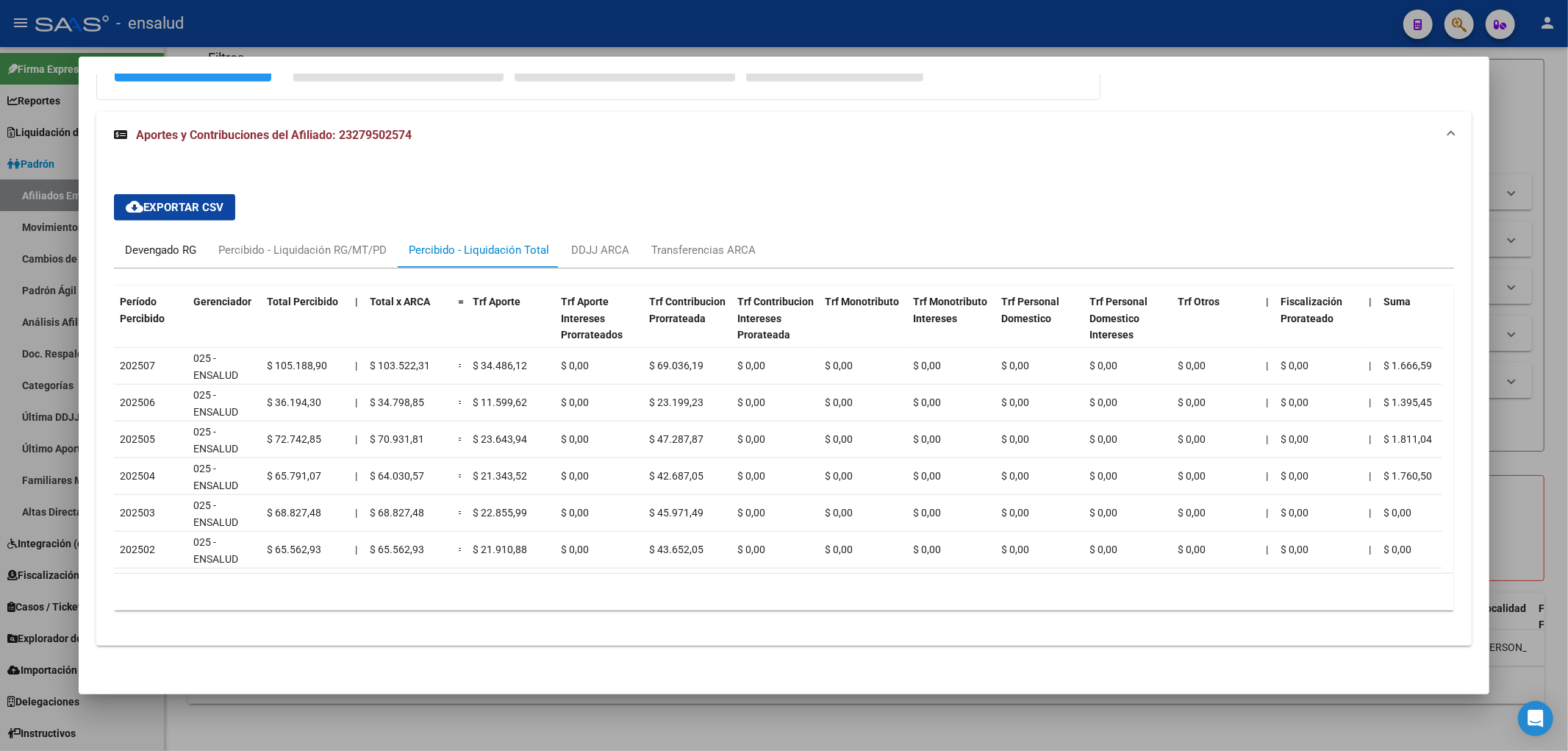
click at [167, 252] on div "Devengado RG" at bounding box center [160, 251] width 71 height 17
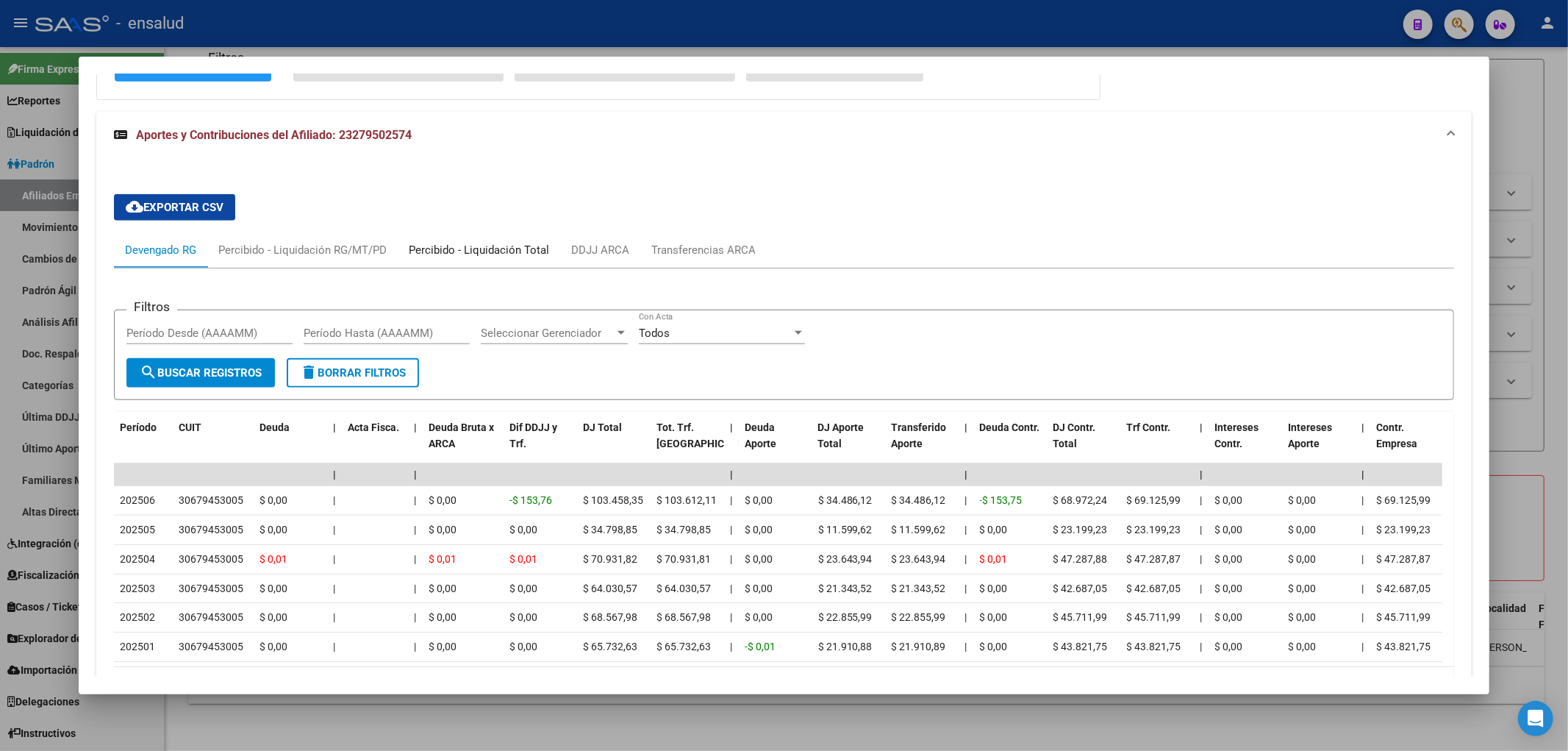
click at [482, 250] on div "Percibido - Liquidación Total" at bounding box center [479, 251] width 140 height 17
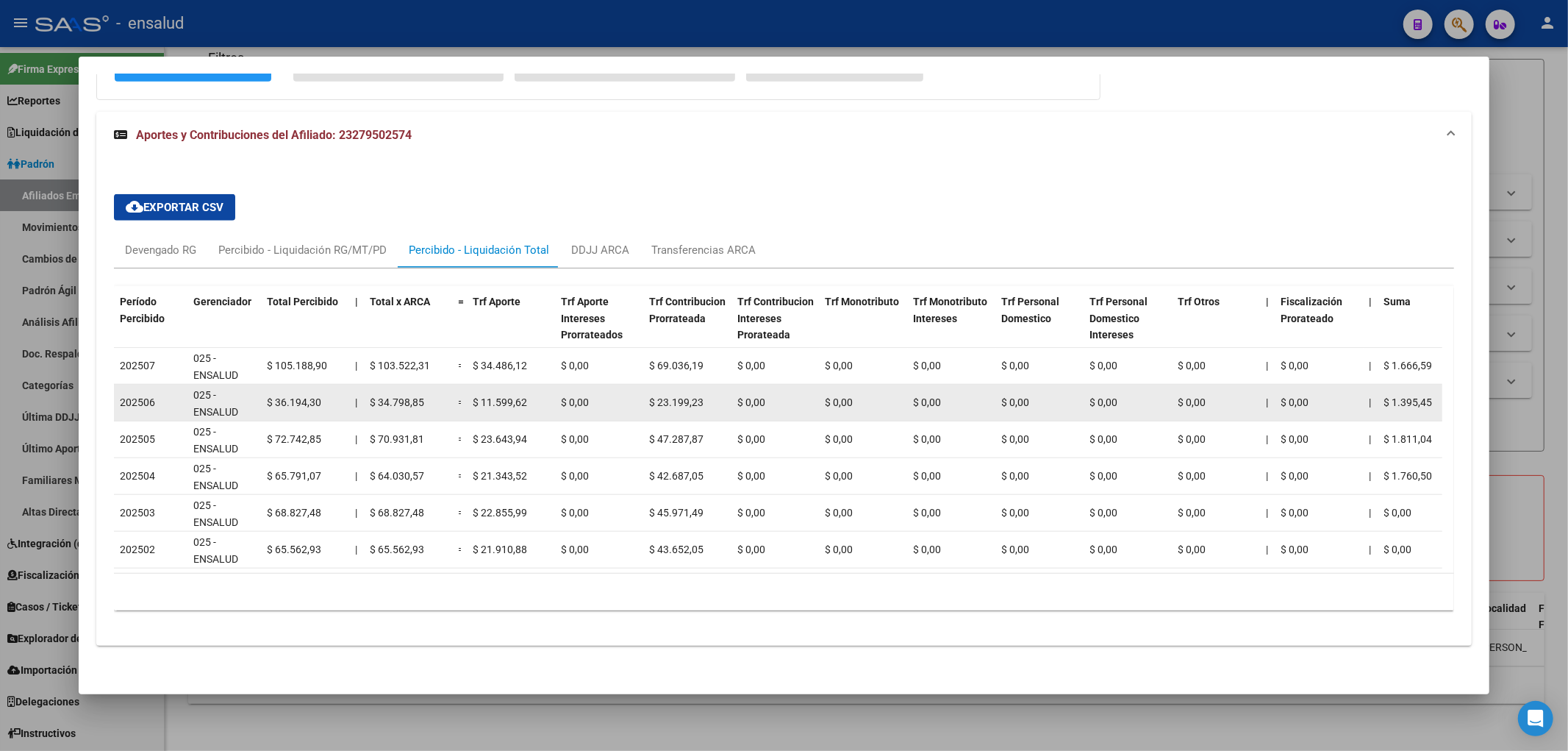
drag, startPoint x: 122, startPoint y: 405, endPoint x: 530, endPoint y: 402, distance: 408.0
click at [530, 402] on div "202506 025 - ENSALUD $ 36.194,30 | $ 34.798,85 = $ 11.599,62 $ 0,00 $ 23.199,23…" at bounding box center [1319, 403] width 2411 height 37
click at [530, 402] on div "$ 11.599,62" at bounding box center [510, 403] width 76 height 17
click at [686, 405] on span "$ 23.199,23" at bounding box center [676, 402] width 54 height 12
click at [510, 405] on span "$ 11.599,62" at bounding box center [499, 402] width 54 height 12
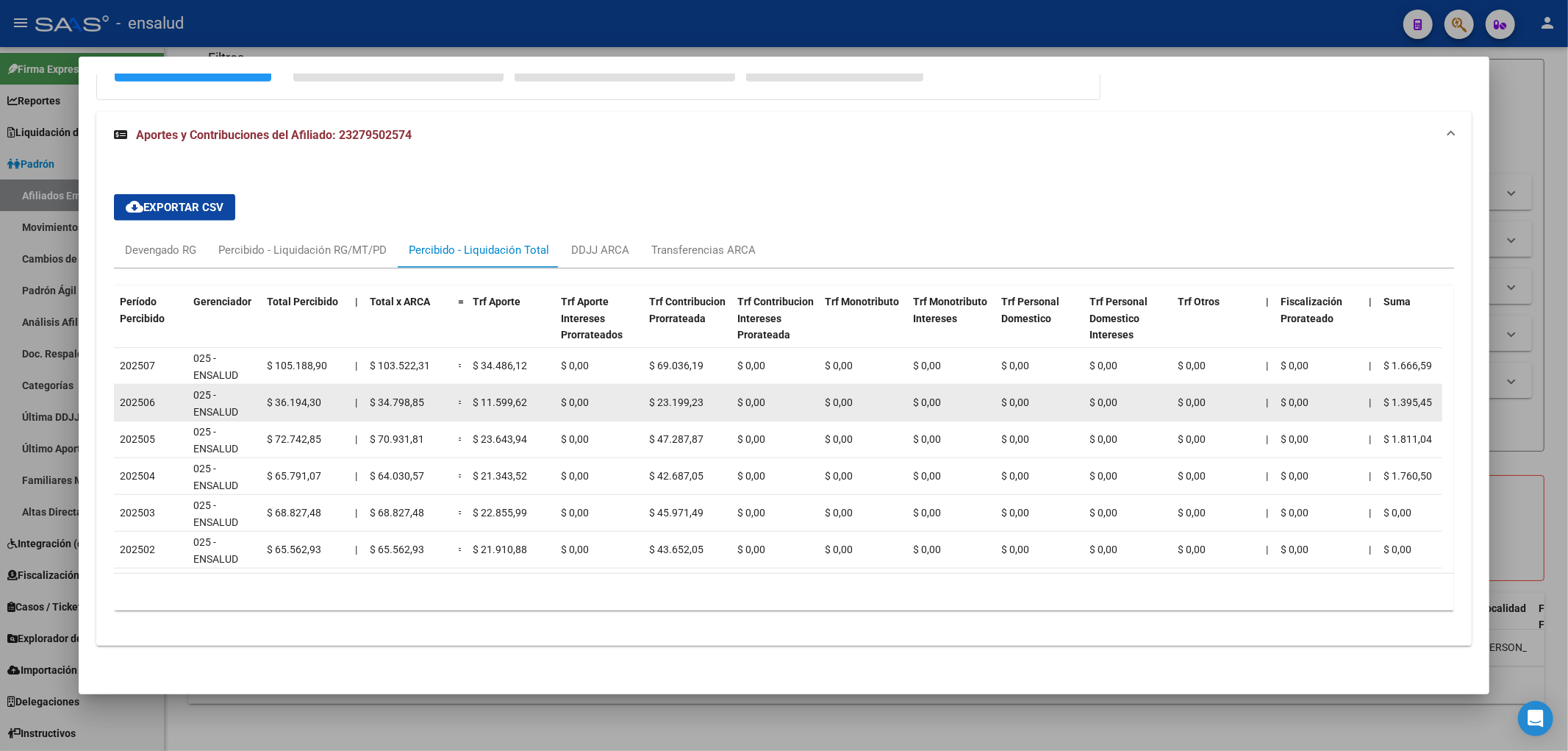
click at [392, 405] on span "$ 34.798,85" at bounding box center [396, 402] width 54 height 12
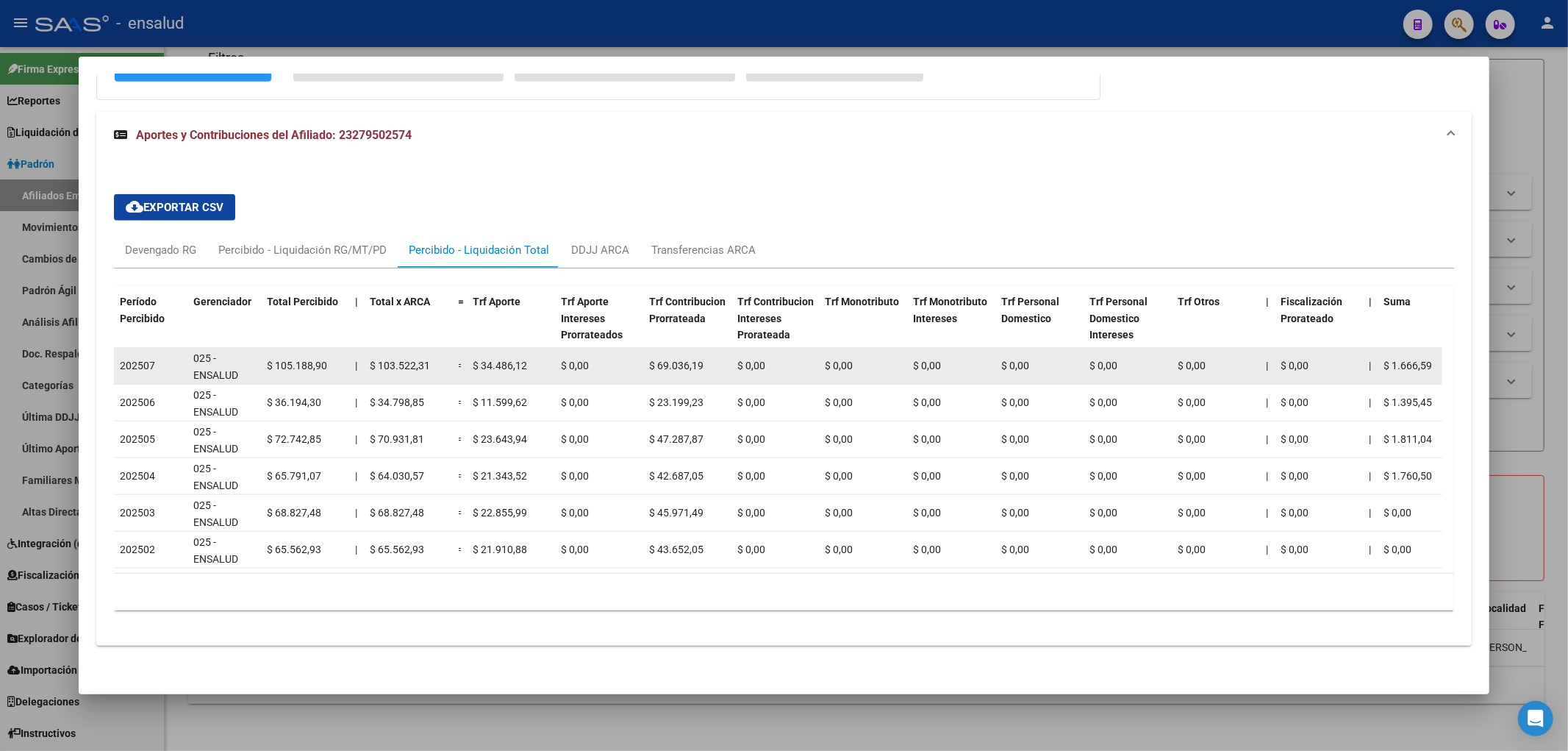
click at [408, 370] on span "$ 103.522,31" at bounding box center [399, 365] width 60 height 12
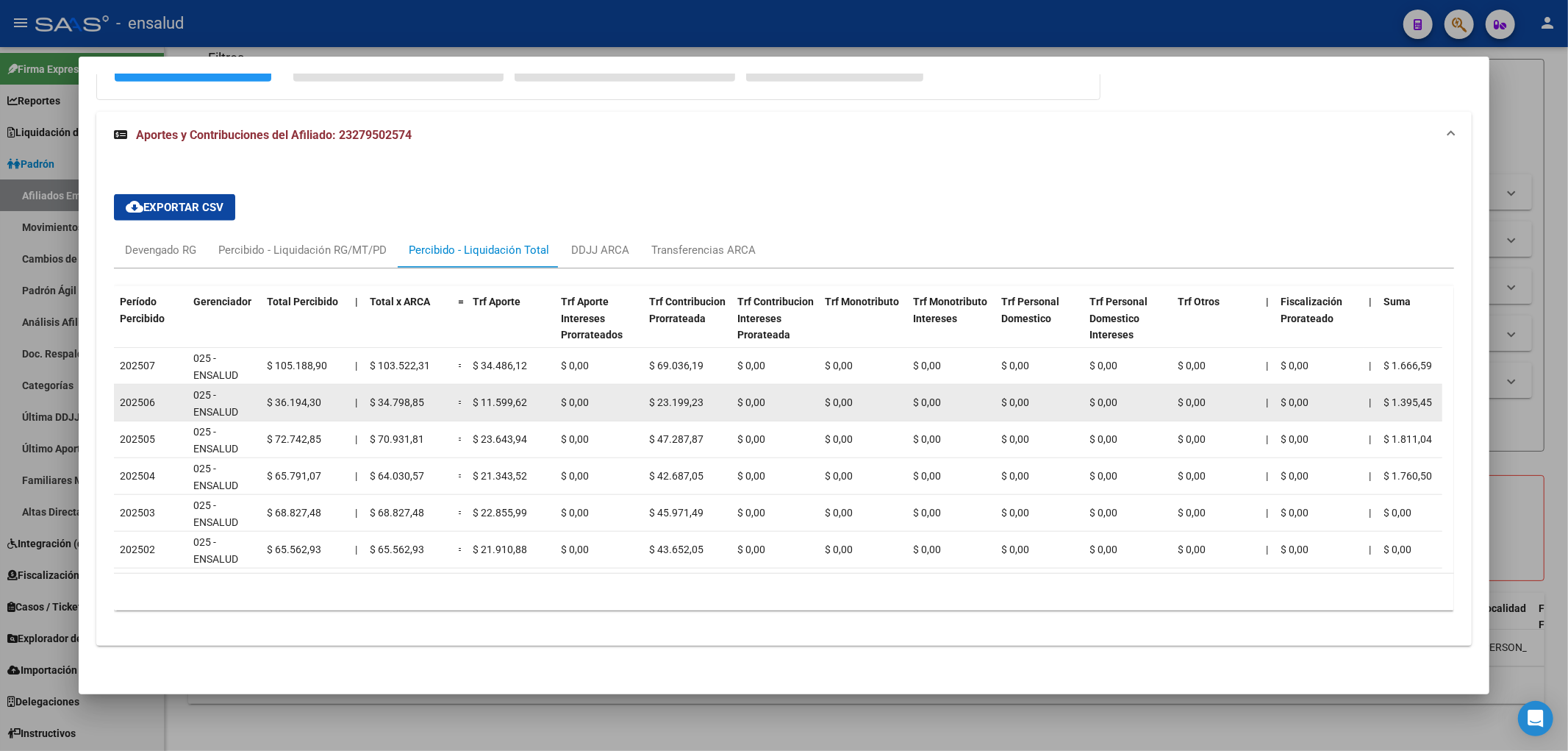
click at [383, 392] on datatable-body-cell "$ 34.798,85" at bounding box center [408, 402] width 88 height 36
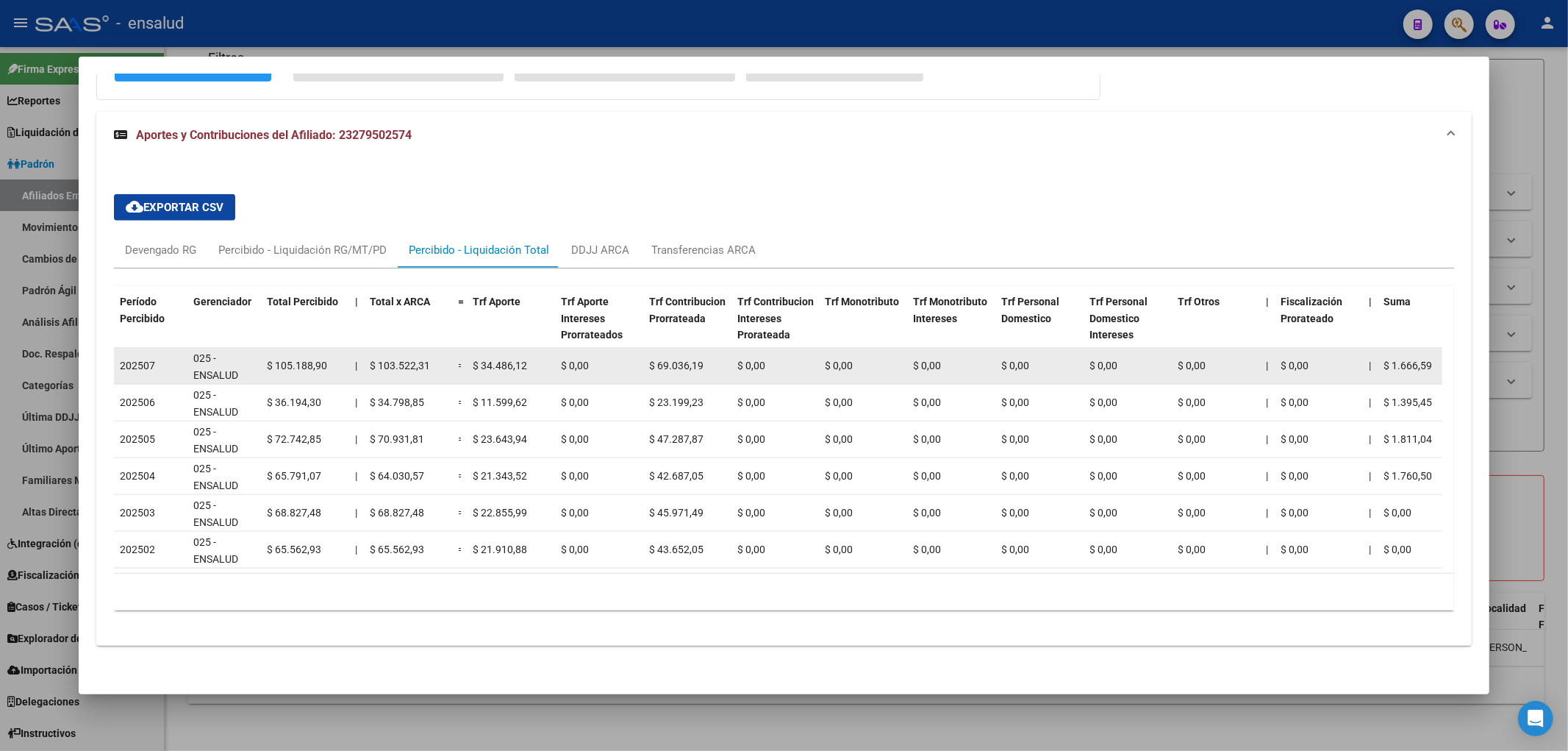
click at [405, 369] on span "$ 103.522,31" at bounding box center [399, 365] width 60 height 12
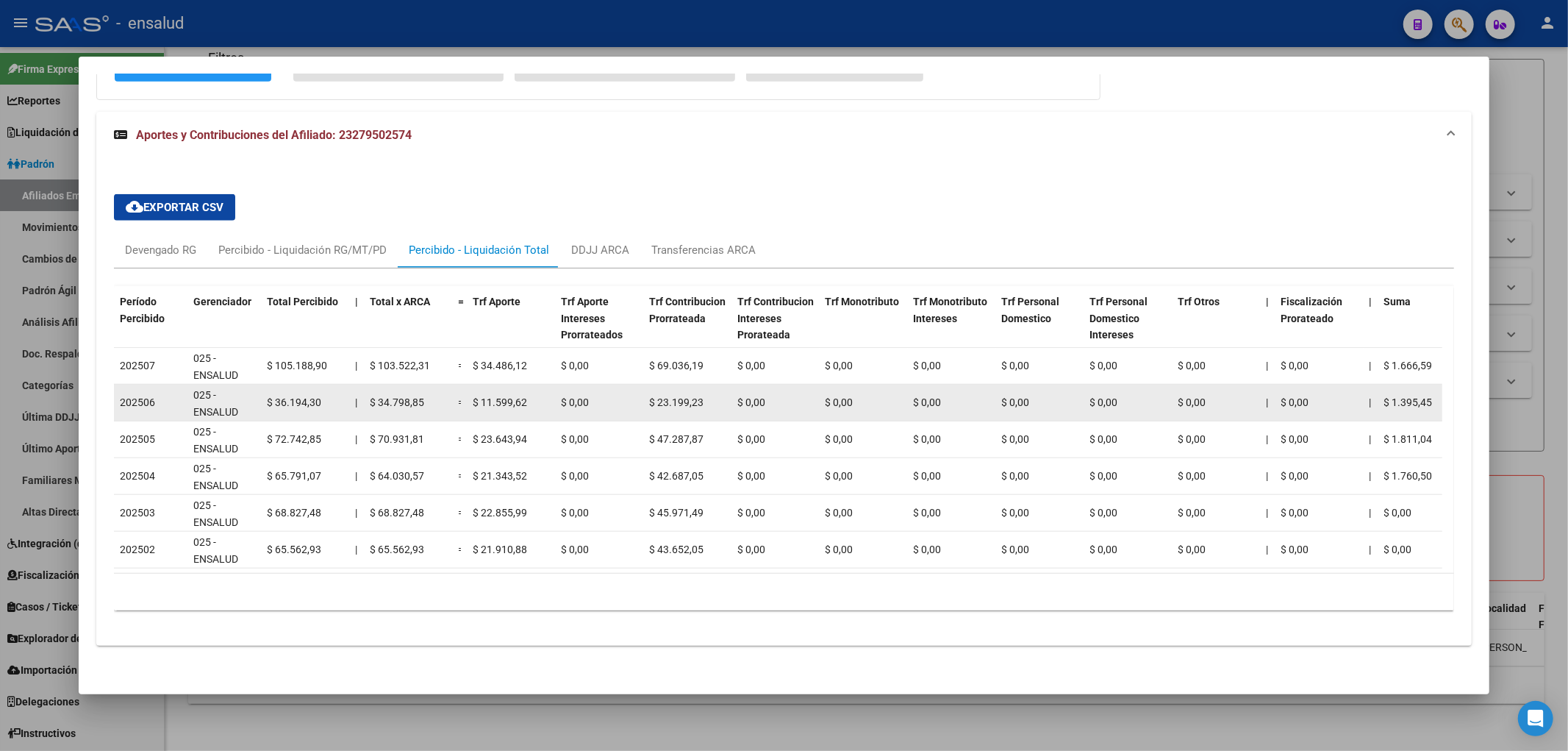
click at [410, 405] on span "$ 34.798,85" at bounding box center [396, 402] width 54 height 12
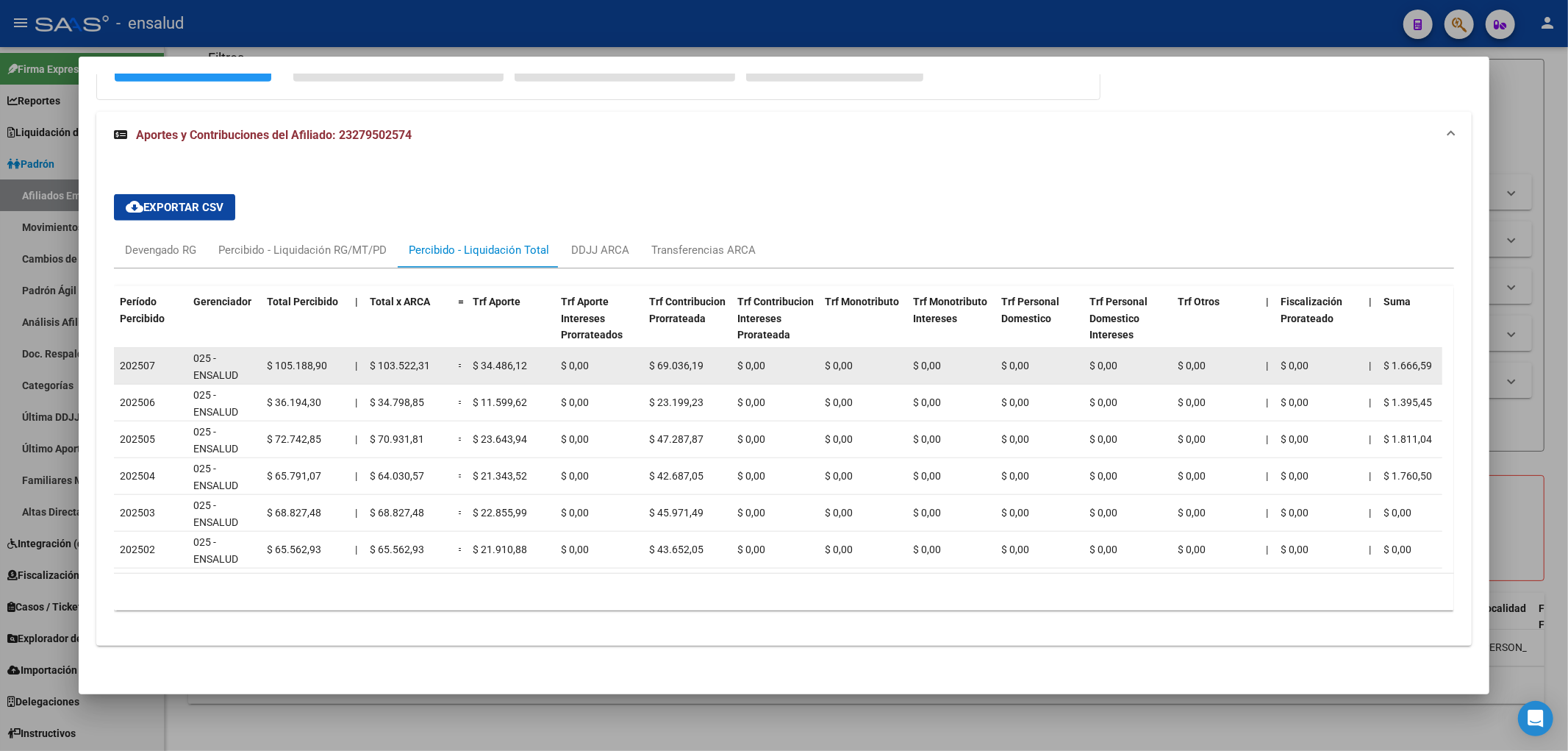
click at [422, 370] on span "$ 103.522,31" at bounding box center [399, 365] width 60 height 12
click at [429, 357] on datatable-body-cell "$ 103.522,31" at bounding box center [408, 365] width 88 height 36
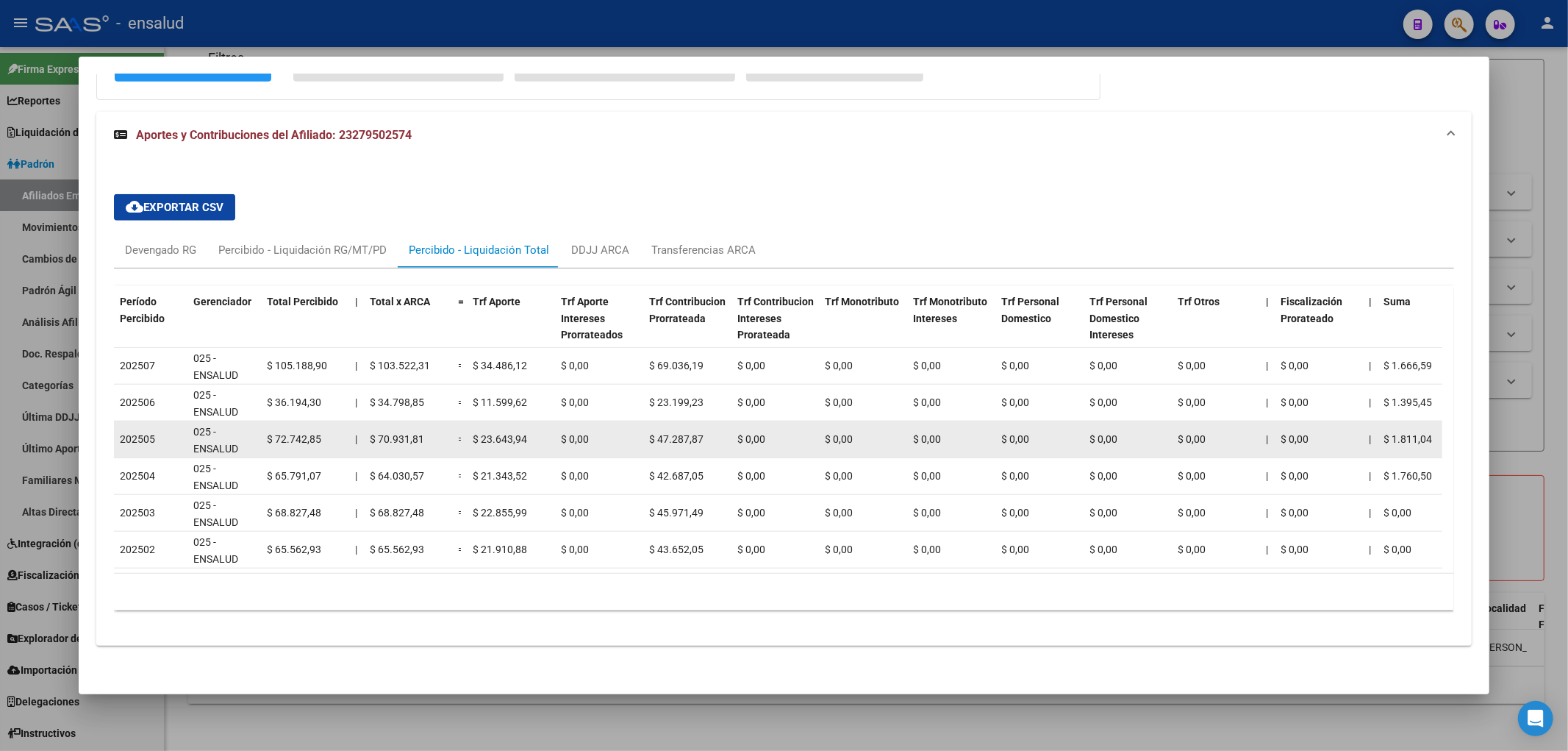
drag, startPoint x: 116, startPoint y: 440, endPoint x: 436, endPoint y: 452, distance: 320.2
click at [436, 452] on div "202505 025 - ENSALUD $ 72.742,85 | $ 70.931,81 = $ 23.643,94 $ 0,00 $ 47.287,87…" at bounding box center [1319, 440] width 2411 height 37
click at [412, 448] on div "$ 70.931,81" at bounding box center [407, 440] width 76 height 17
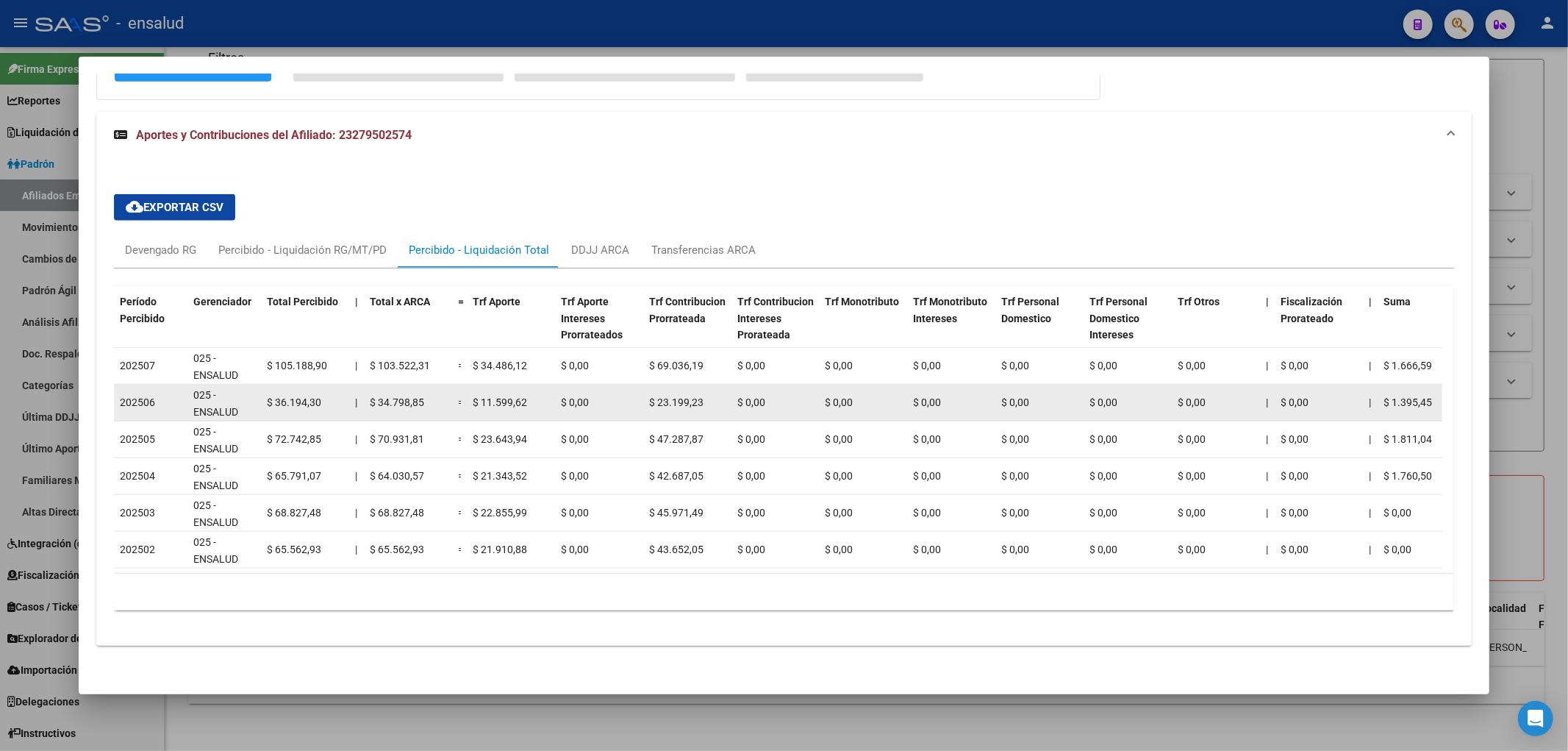
drag, startPoint x: 369, startPoint y: 405, endPoint x: 435, endPoint y: 405, distance: 66.0
click at [435, 405] on div "$ 34.798,85" at bounding box center [407, 403] width 76 height 17
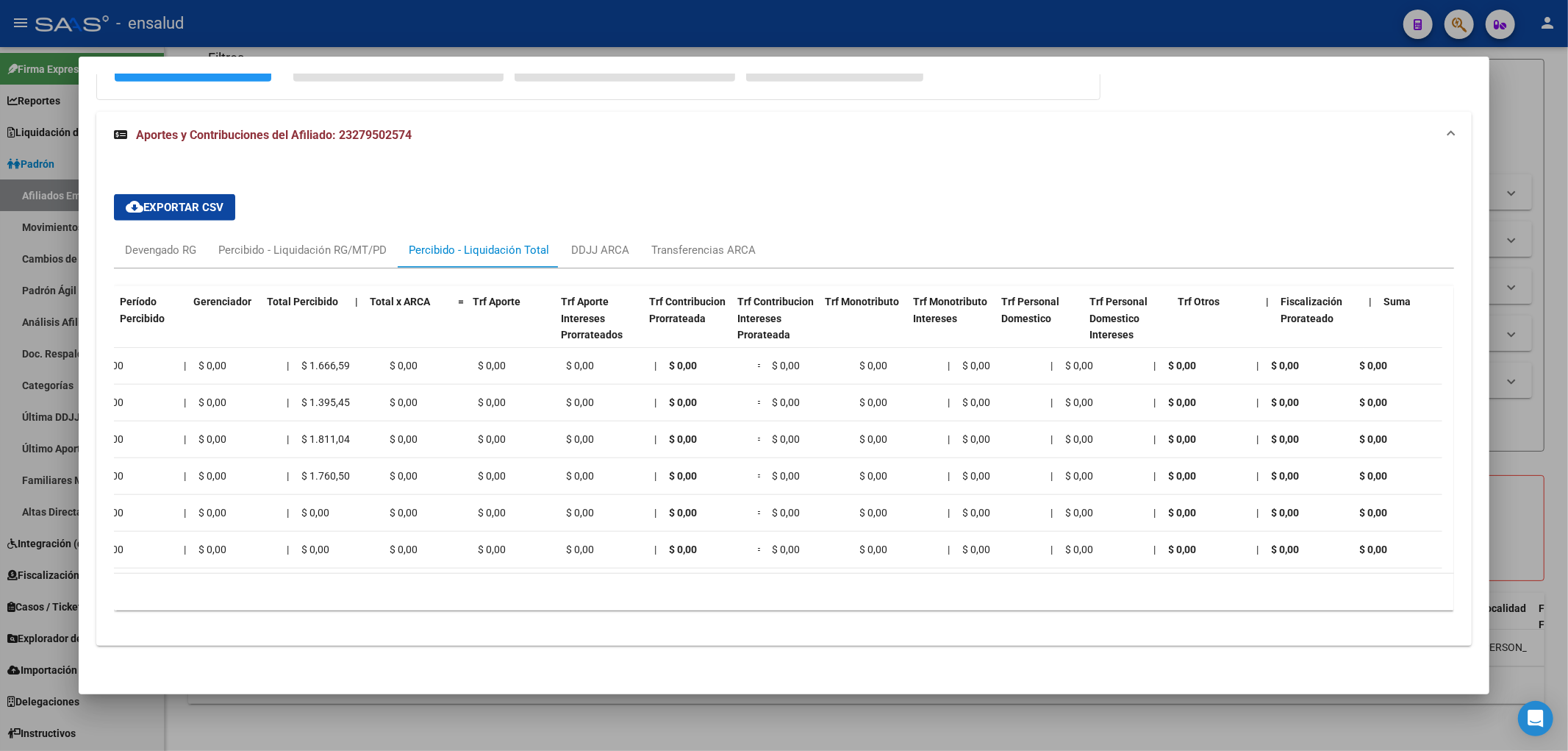
scroll to position [0, 0]
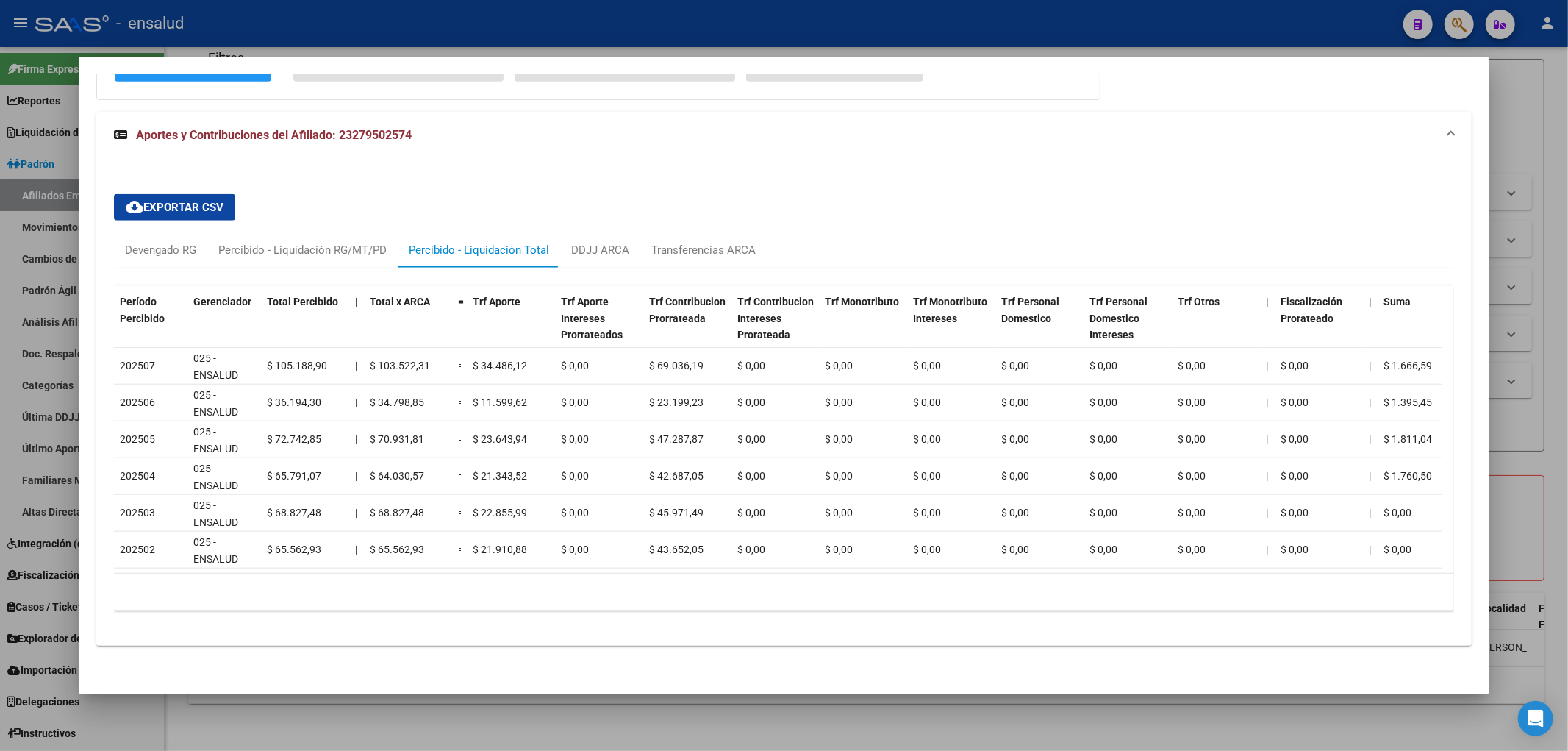
click at [246, 729] on div at bounding box center [784, 375] width 1568 height 751
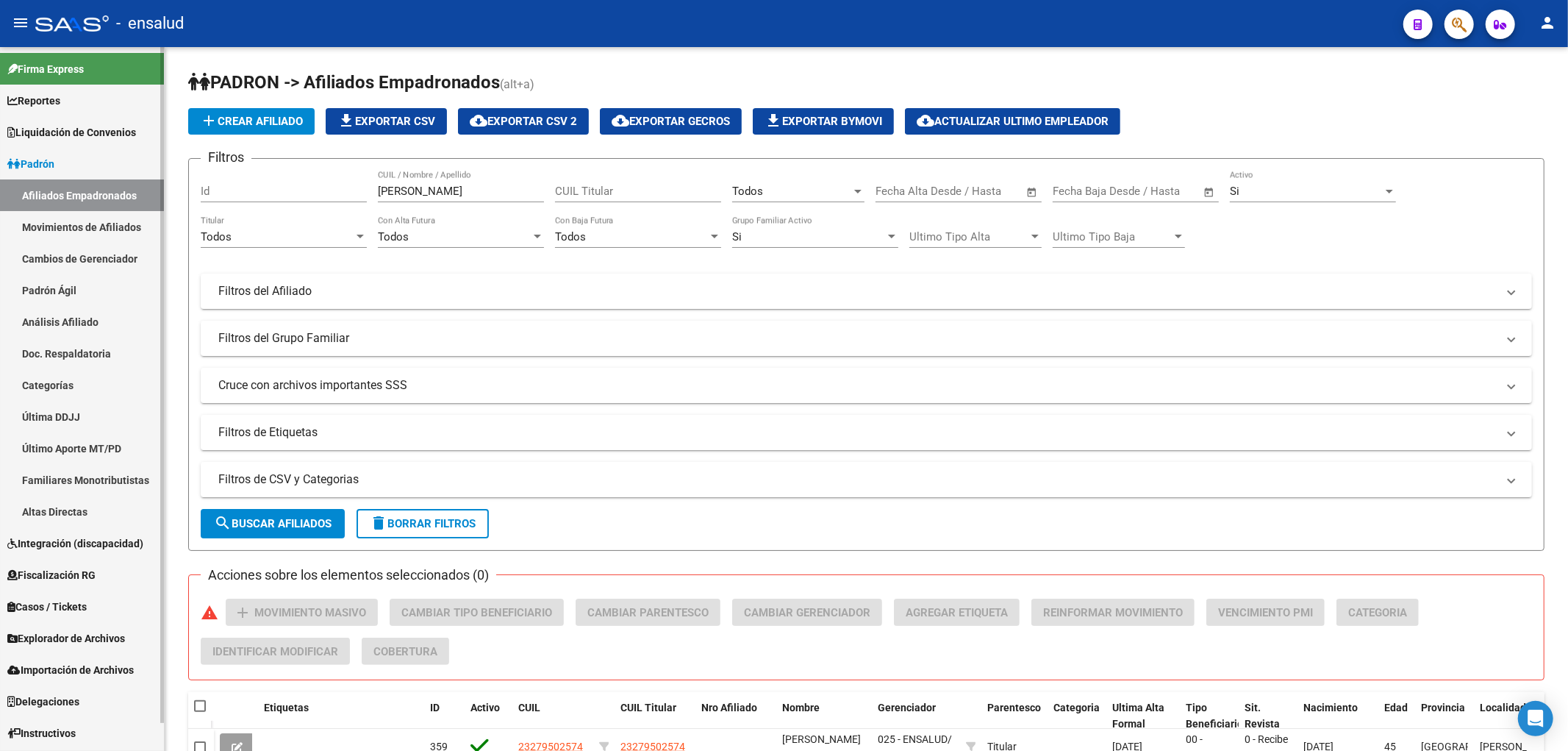
click at [87, 135] on span "Liquidación de Convenios" at bounding box center [72, 133] width 129 height 17
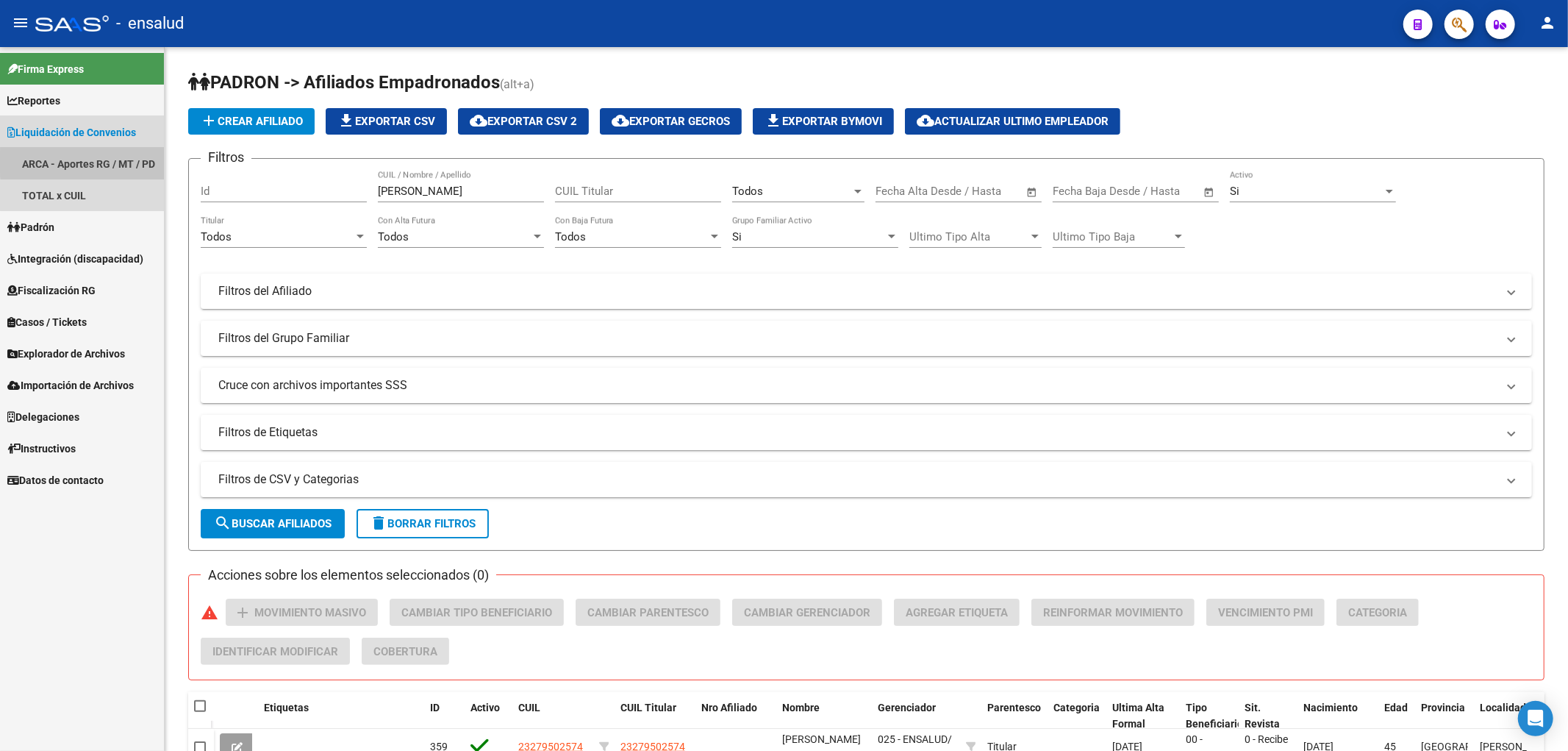
click at [91, 162] on link "ARCA - Aportes RG / MT / PD" at bounding box center [82, 163] width 164 height 31
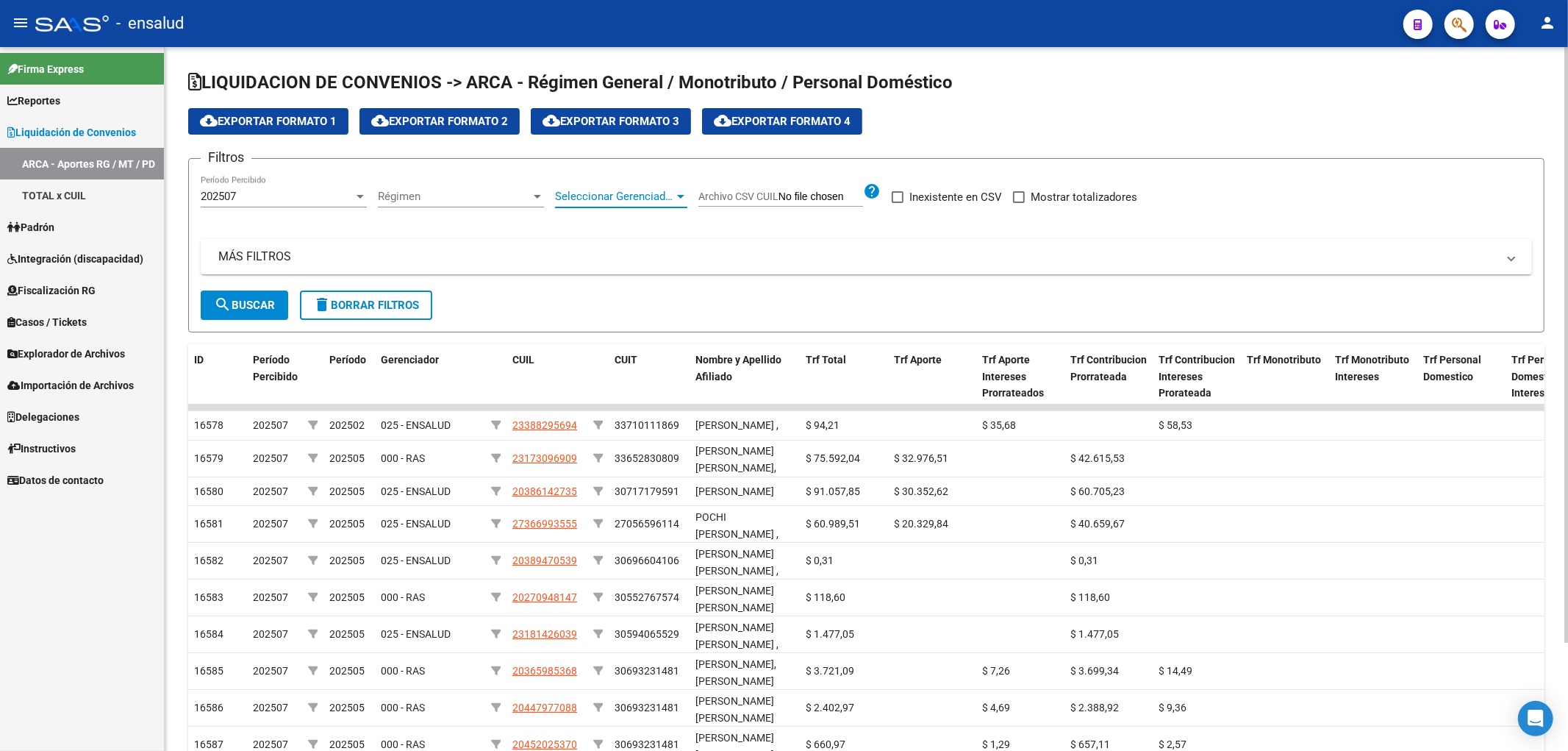
click at [611, 197] on span "Seleccionar Gerenciador" at bounding box center [614, 196] width 119 height 13
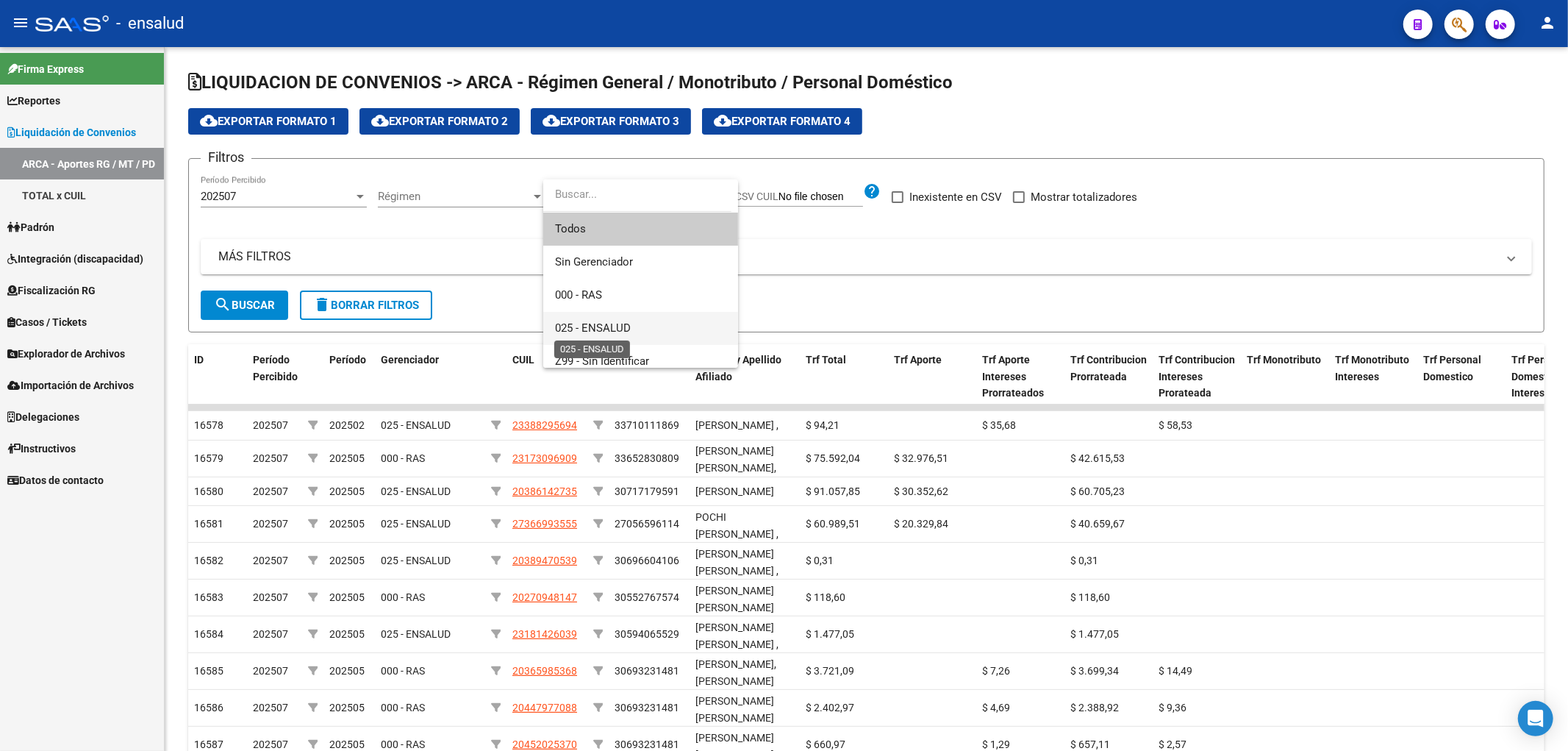
click at [606, 331] on span "025 - ENSALUD" at bounding box center [592, 328] width 76 height 13
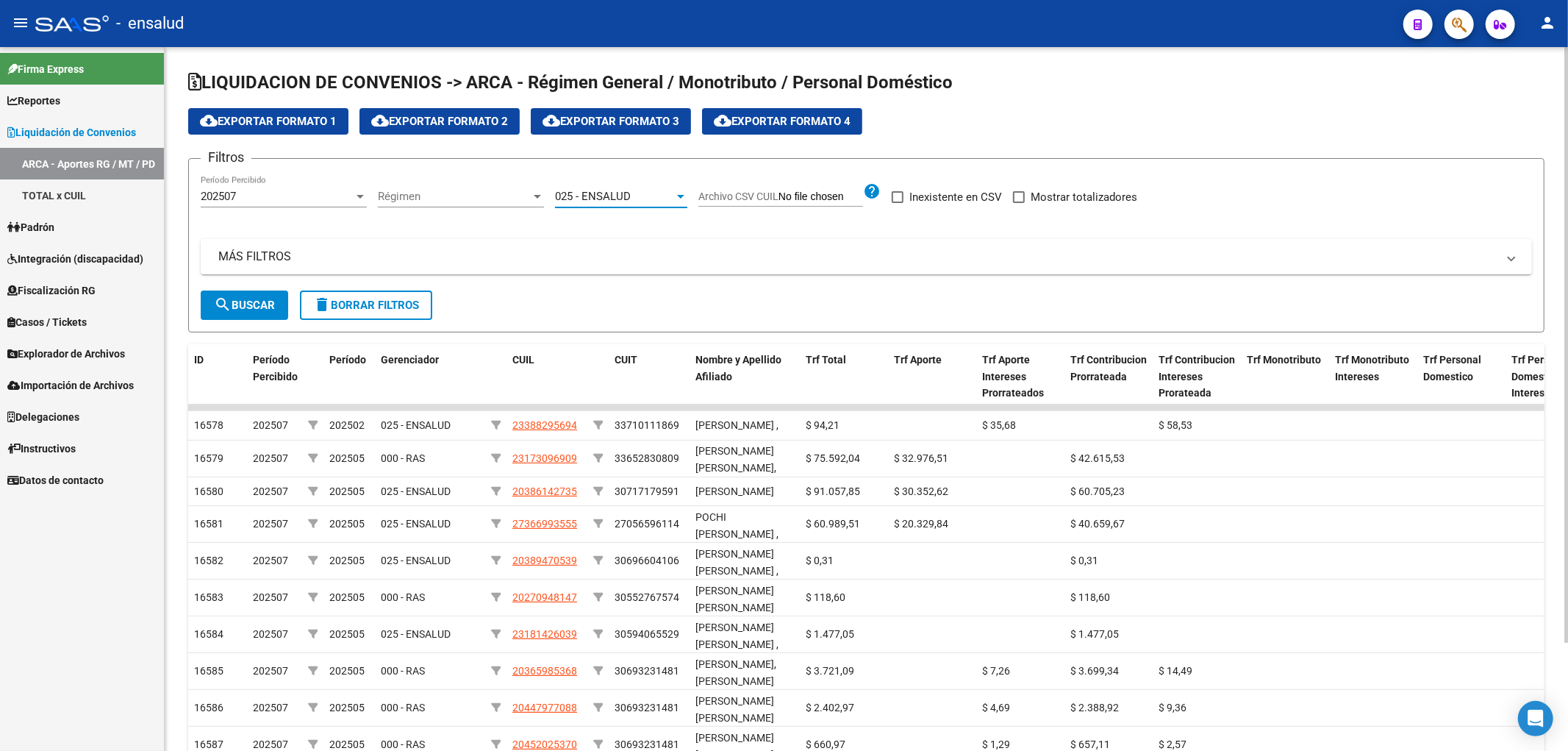
click at [243, 318] on button "search Buscar" at bounding box center [244, 305] width 88 height 29
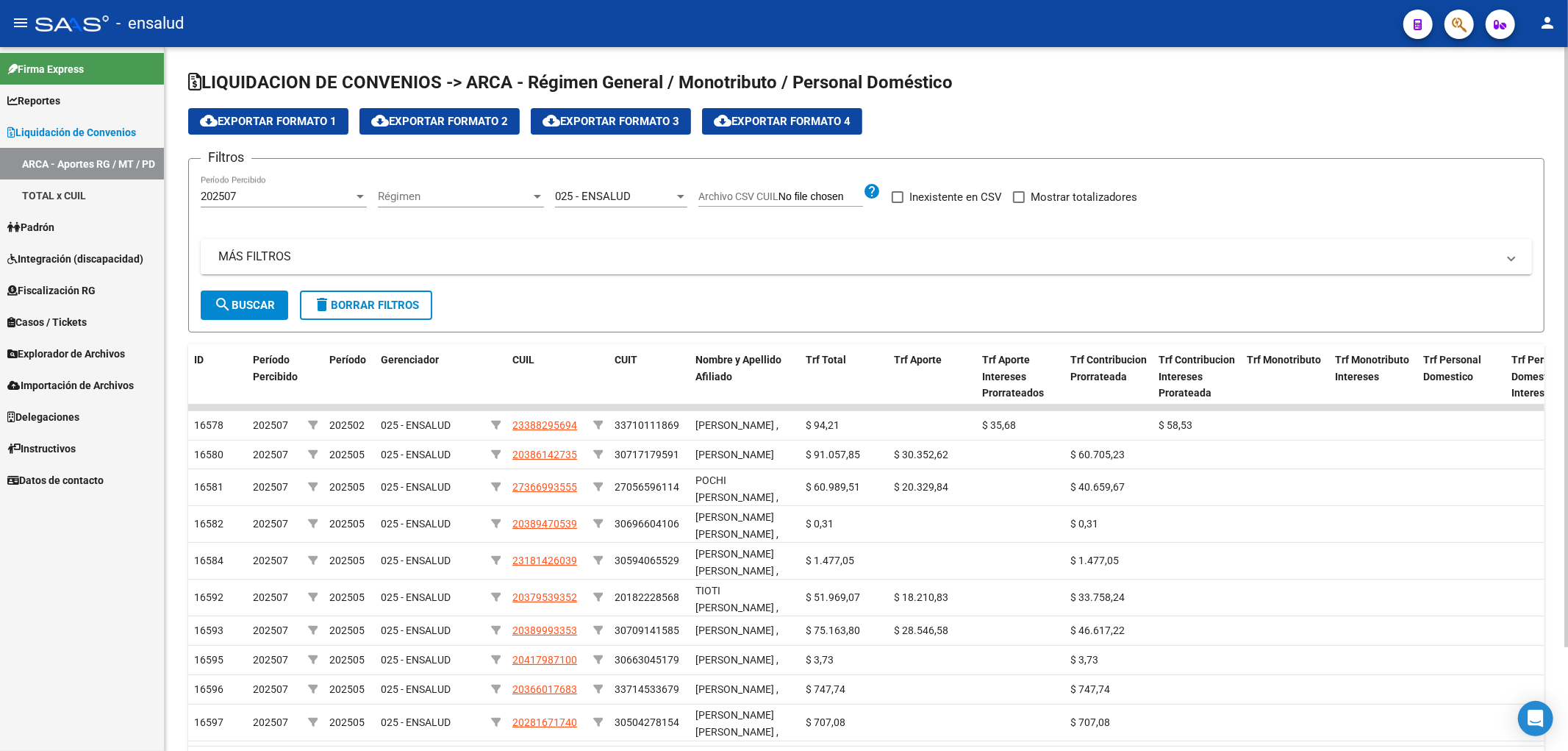
click at [285, 261] on mat-panel-title "MÁS FILTROS" at bounding box center [858, 257] width 1279 height 17
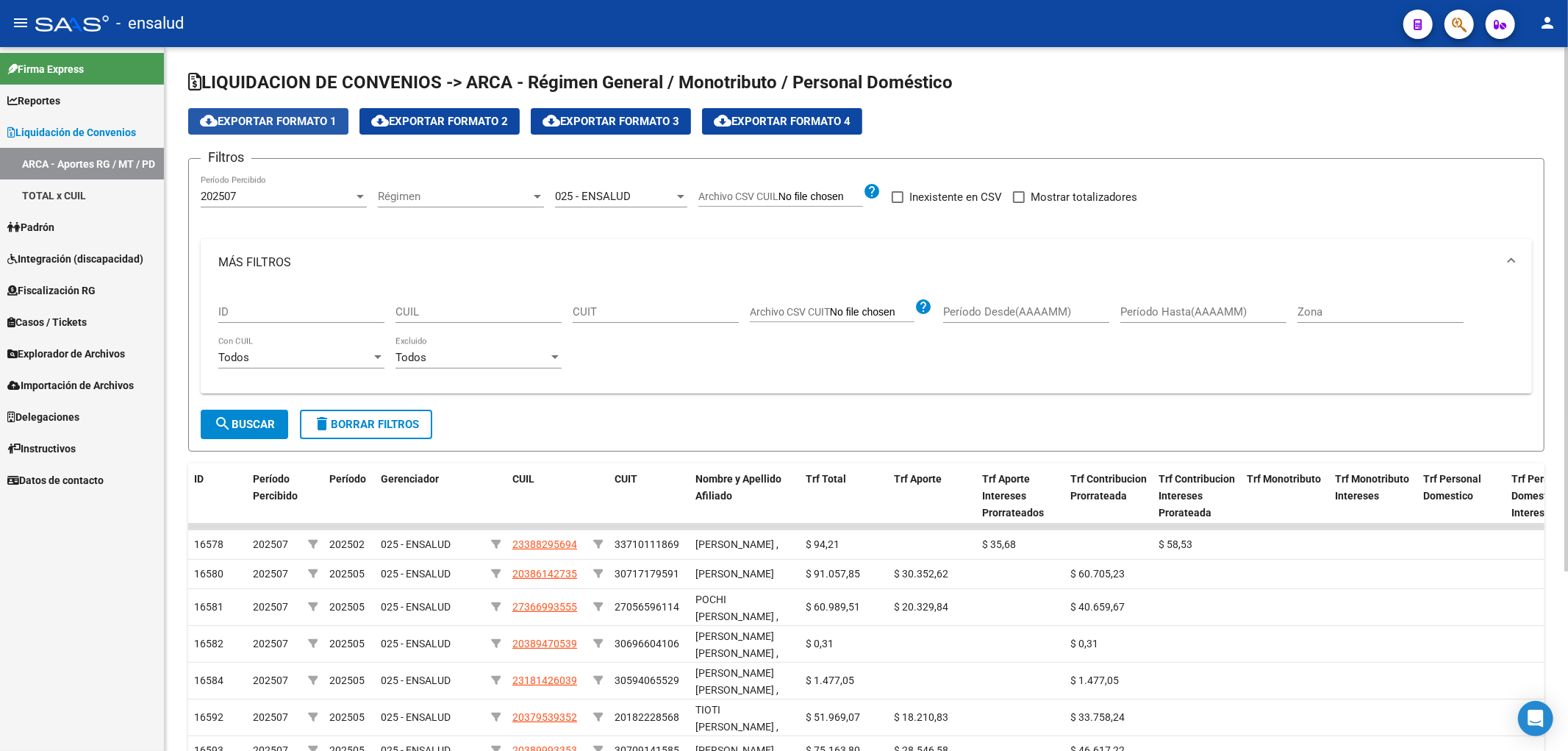
click at [298, 115] on span "cloud_download Exportar Formato 1" at bounding box center [268, 121] width 136 height 13
click at [54, 229] on span "Padrón" at bounding box center [30, 228] width 47 height 17
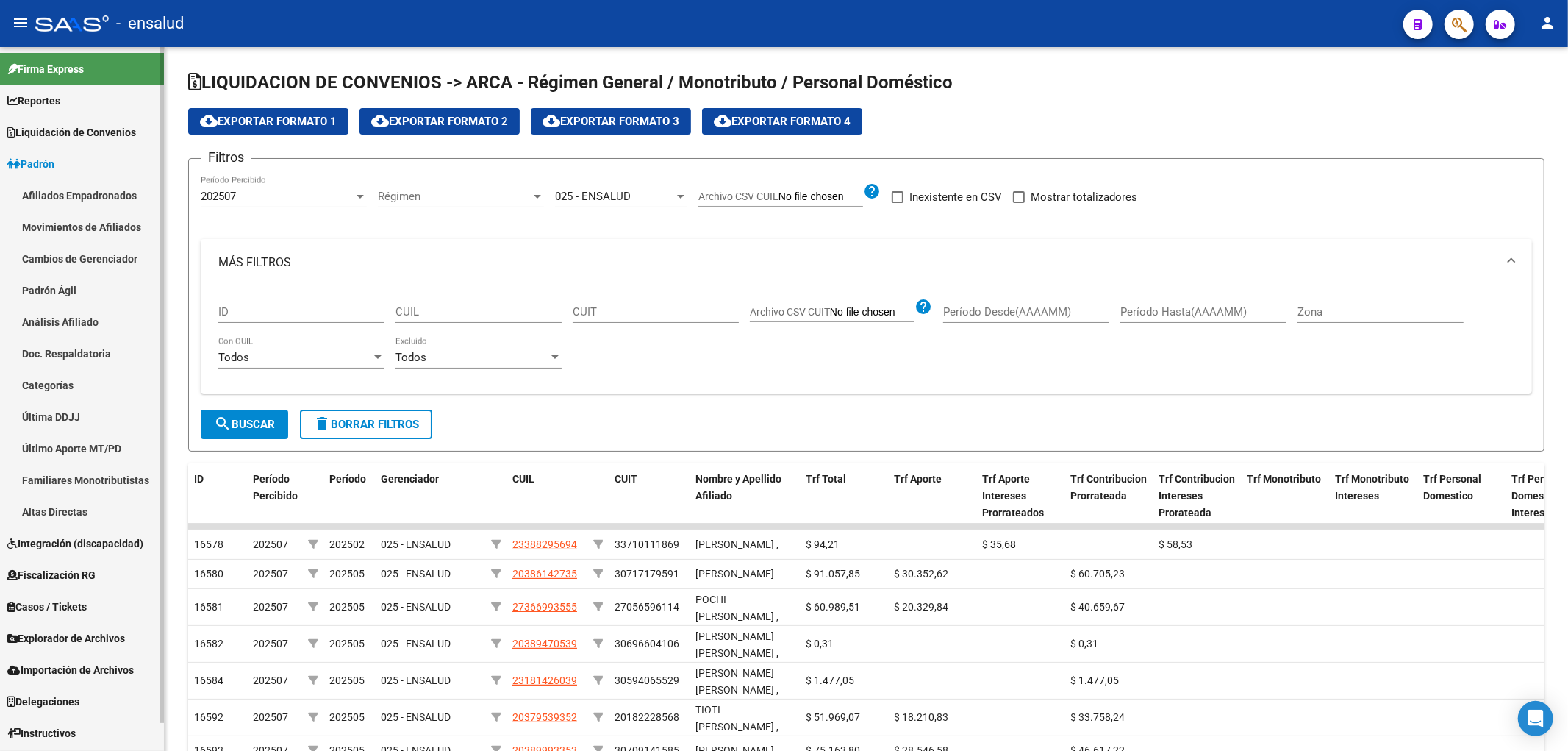
click at [67, 641] on span "Explorador de Archivos" at bounding box center [66, 639] width 118 height 17
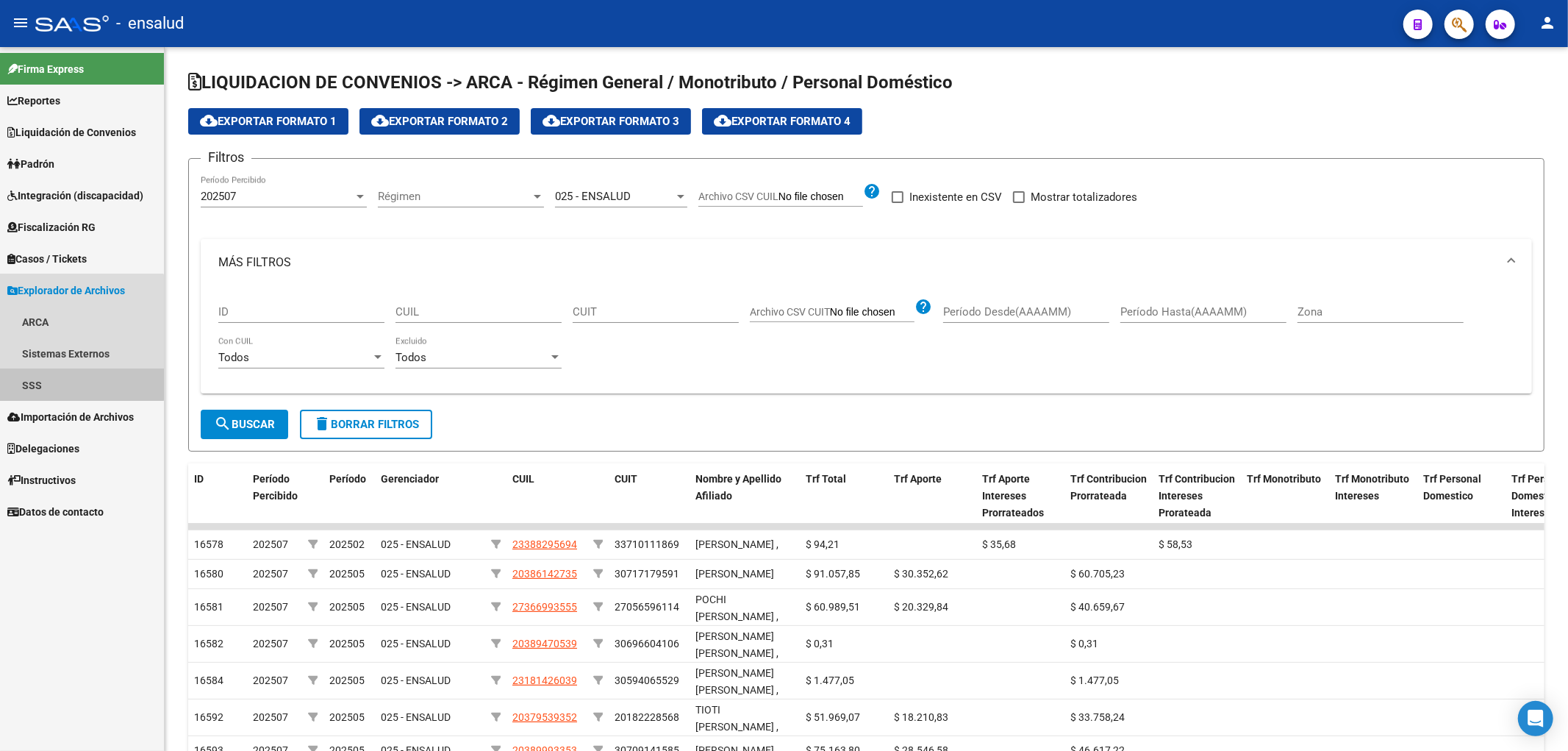
click at [56, 378] on link "SSS" at bounding box center [82, 385] width 164 height 31
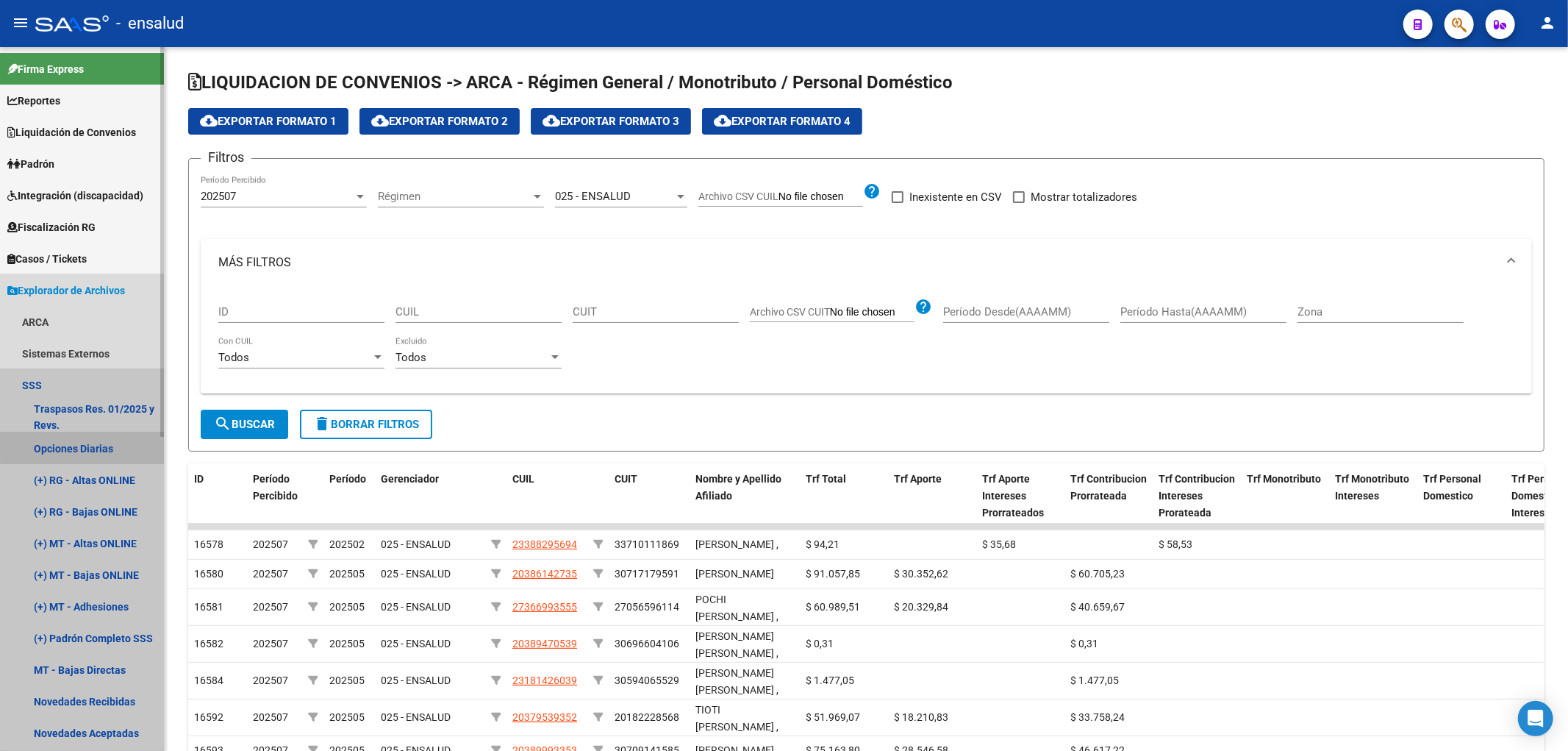
click at [89, 446] on link "Opciones Diarias" at bounding box center [82, 448] width 164 height 31
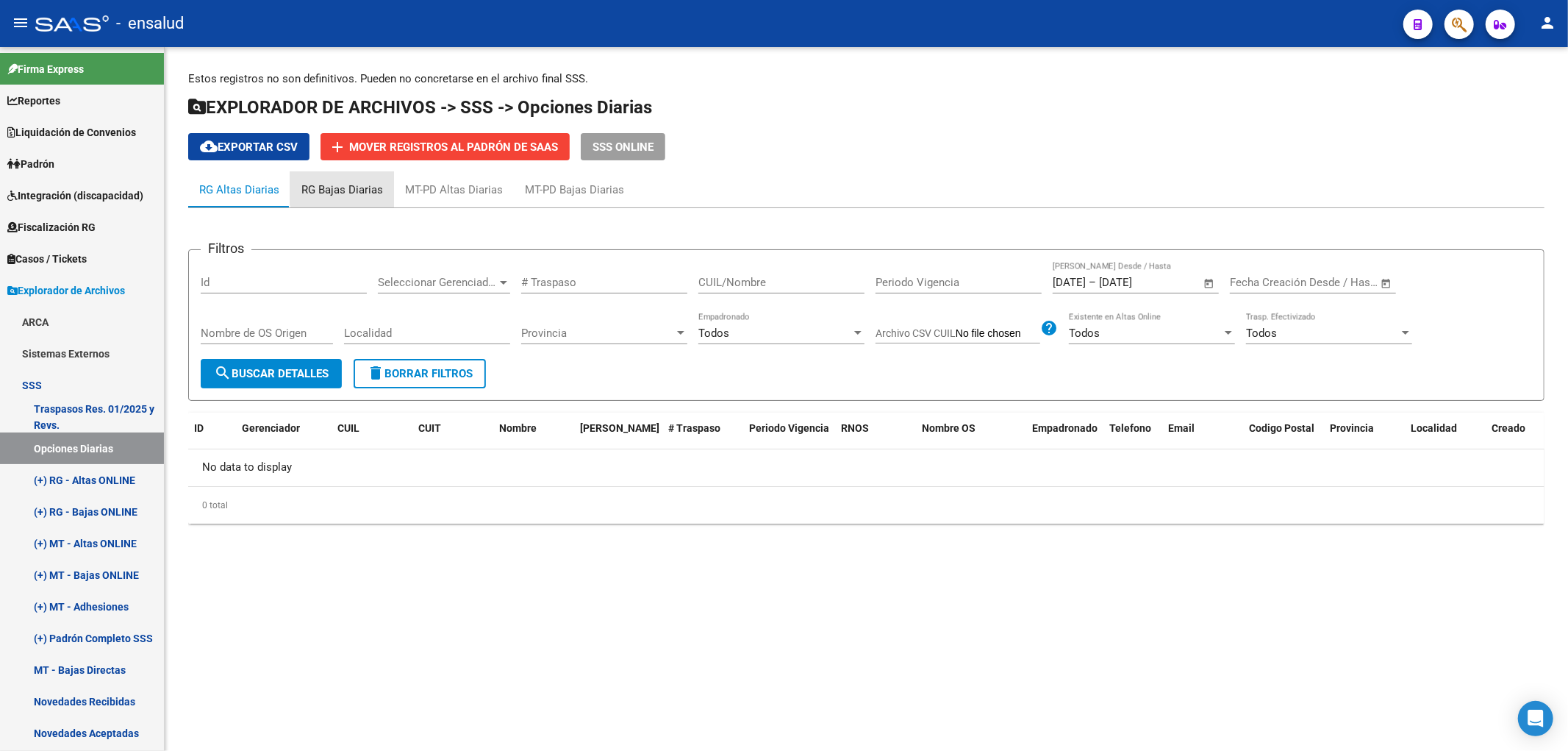
click at [345, 187] on div "RG Bajas Diarias" at bounding box center [342, 190] width 82 height 17
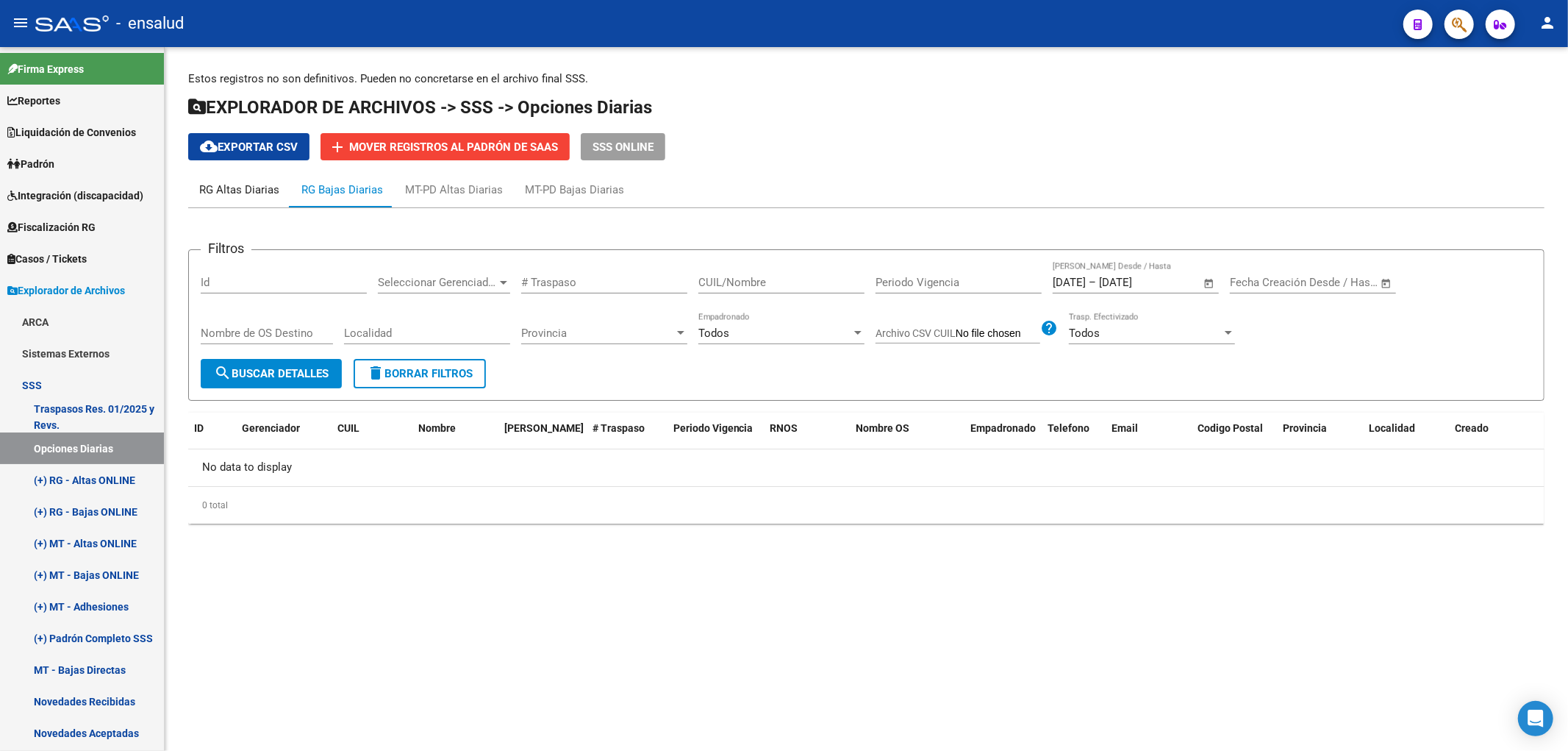
click at [256, 191] on div "RG Altas Diarias" at bounding box center [239, 190] width 80 height 17
